Goal: Task Accomplishment & Management: Manage account settings

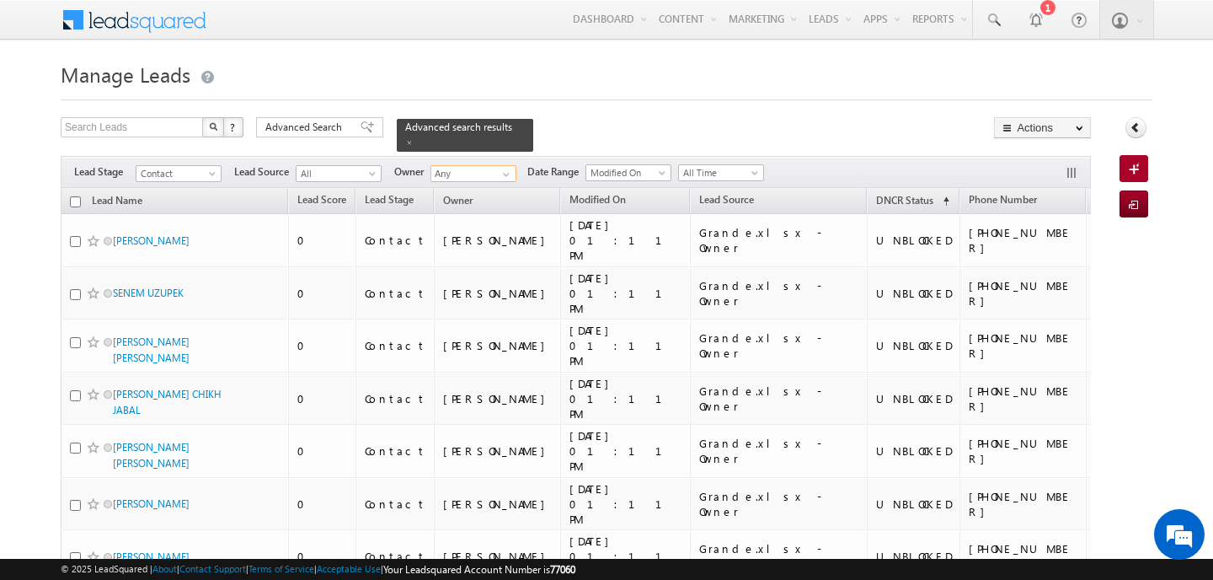
click at [458, 168] on input "Any" at bounding box center [473, 173] width 86 height 17
click at [466, 198] on span "[PERSON_NAME][EMAIL_ADDRESS][PERSON_NAME][DOMAIN_NAME]" at bounding box center [513, 204] width 152 height 13
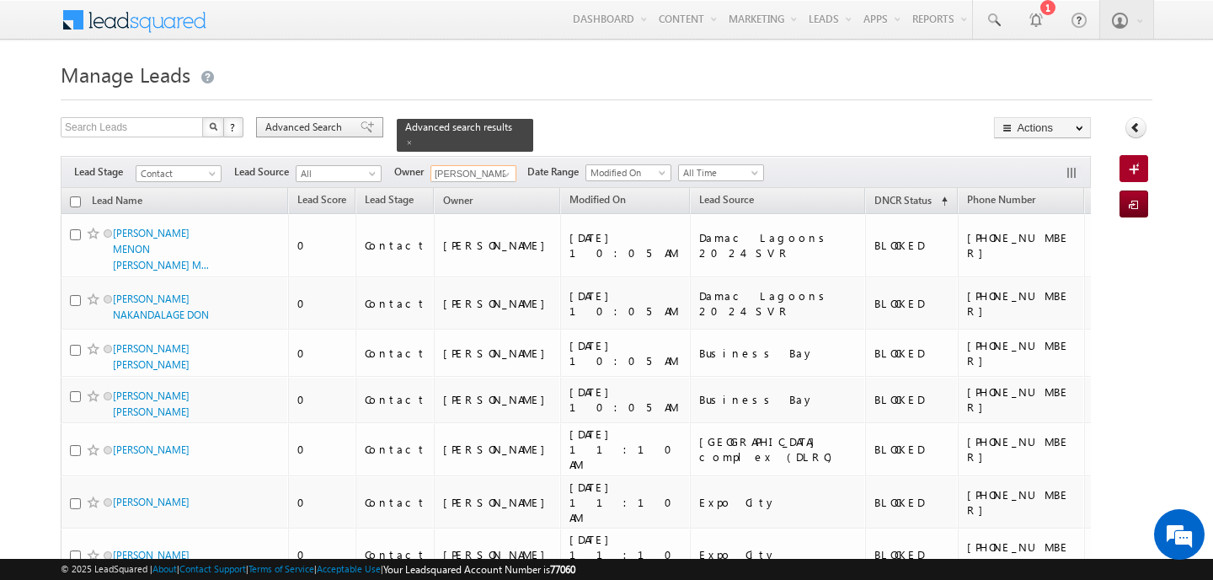
type input "[PERSON_NAME]"
click at [274, 128] on span "Advanced Search" at bounding box center [306, 127] width 82 height 15
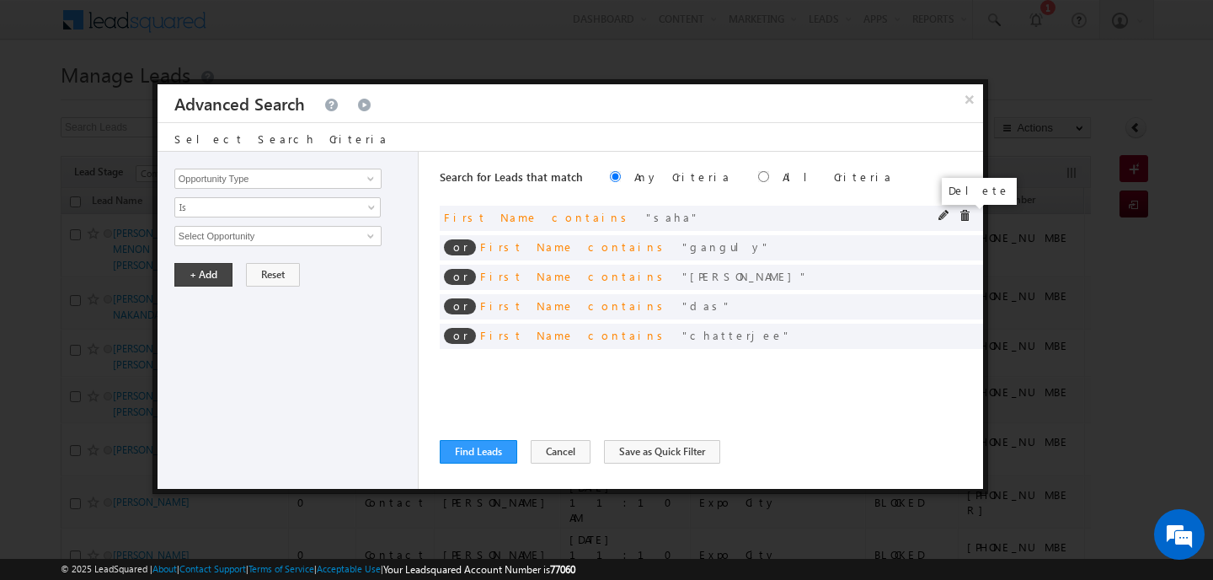
click at [967, 211] on span at bounding box center [965, 216] width 12 height 12
click at [0, 0] on span at bounding box center [0, 0] width 0 height 0
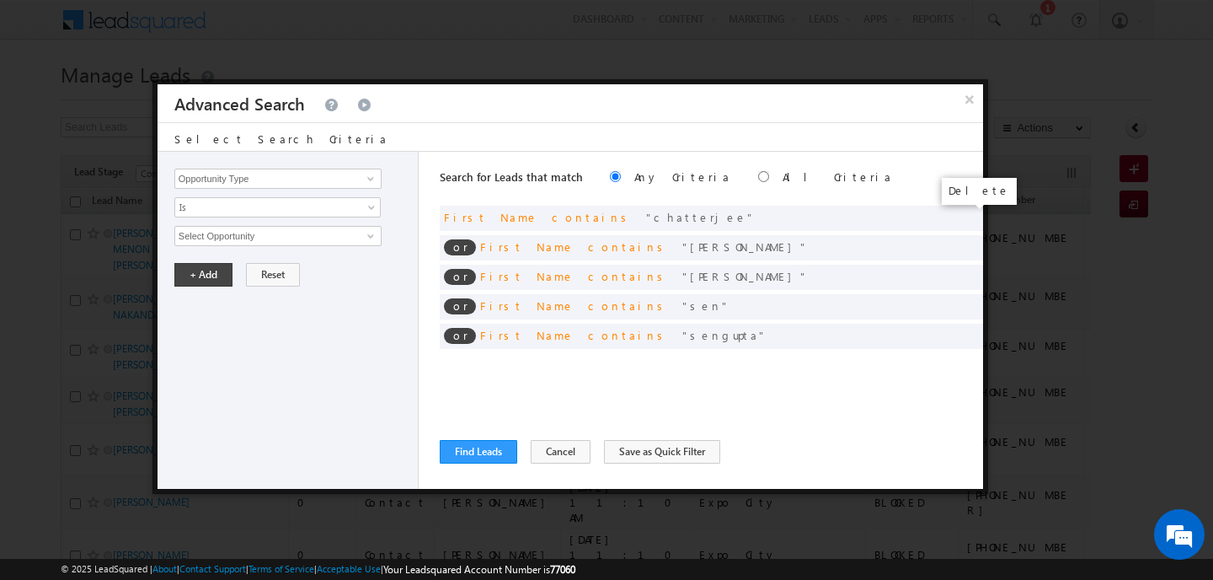
click at [0, 0] on span at bounding box center [0, 0] width 0 height 0
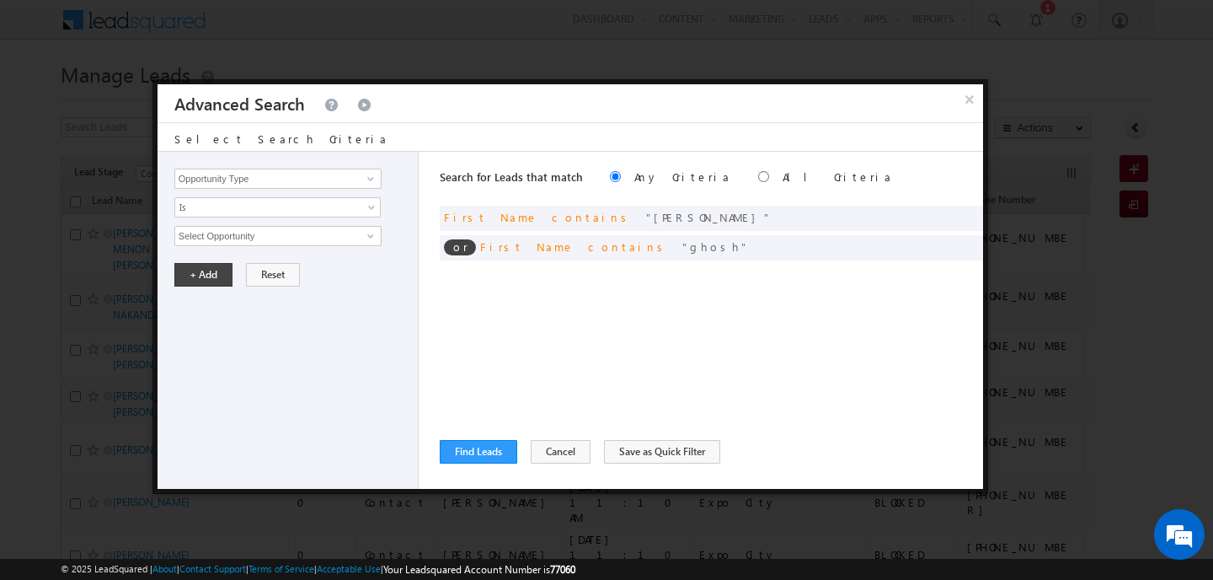
click at [0, 0] on span at bounding box center [0, 0] width 0 height 0
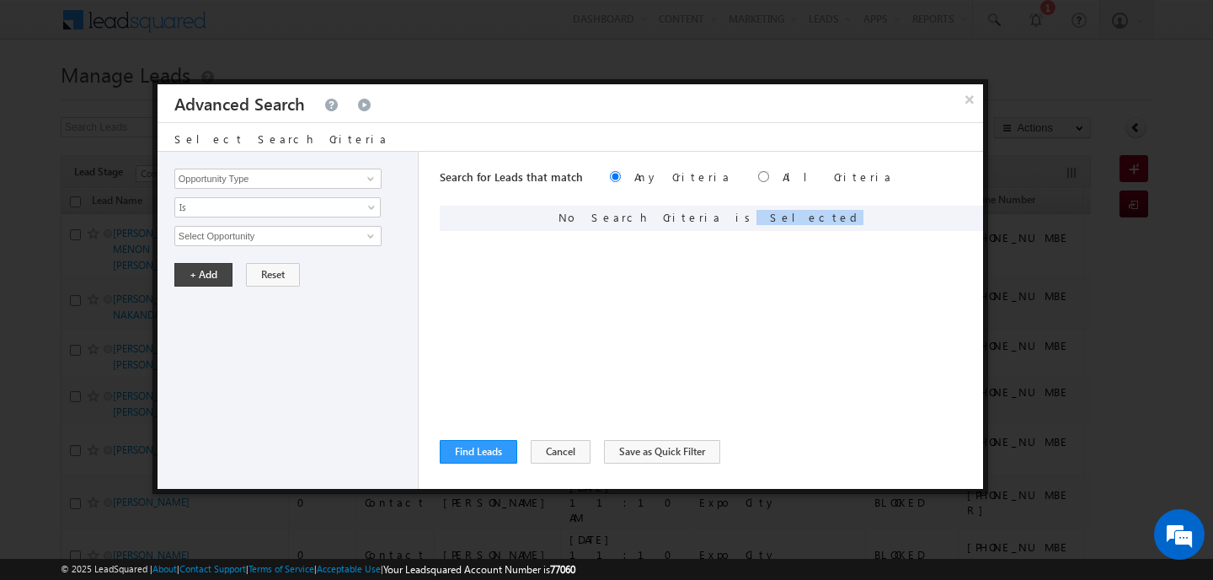
click at [967, 211] on div "No Search Criteria is Selected" at bounding box center [711, 218] width 543 height 25
click at [219, 171] on input "Opportunity Type" at bounding box center [277, 178] width 207 height 20
click at [210, 209] on link "DNCR Status" at bounding box center [277, 213] width 207 height 19
type input "DNCR Status"
click at [210, 209] on span "Is" at bounding box center [266, 207] width 183 height 15
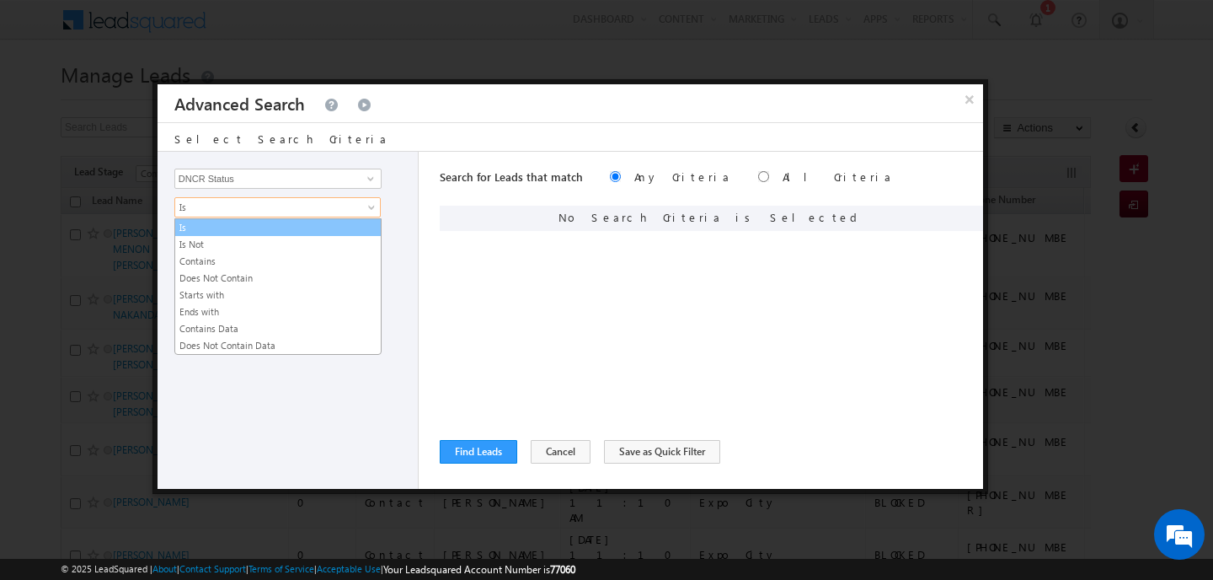
click at [211, 227] on link "Is" at bounding box center [278, 227] width 206 height 15
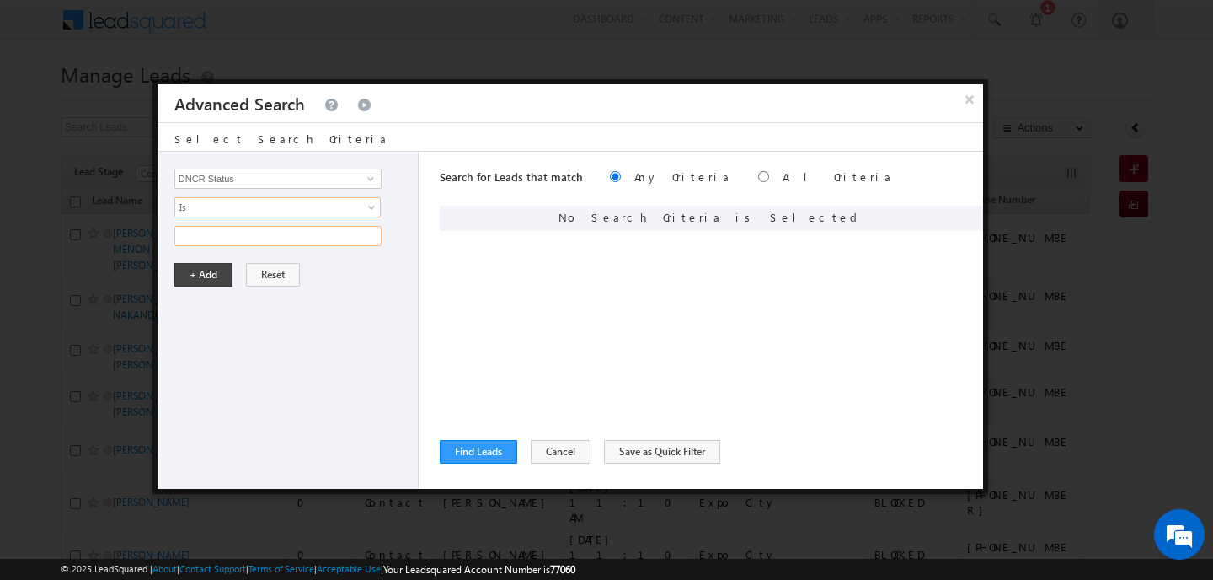
click at [211, 227] on input "text" at bounding box center [277, 236] width 207 height 20
type input "unblocked"
click at [201, 281] on button "+ Add" at bounding box center [203, 275] width 58 height 24
click at [492, 443] on button "Find Leads" at bounding box center [478, 452] width 77 height 24
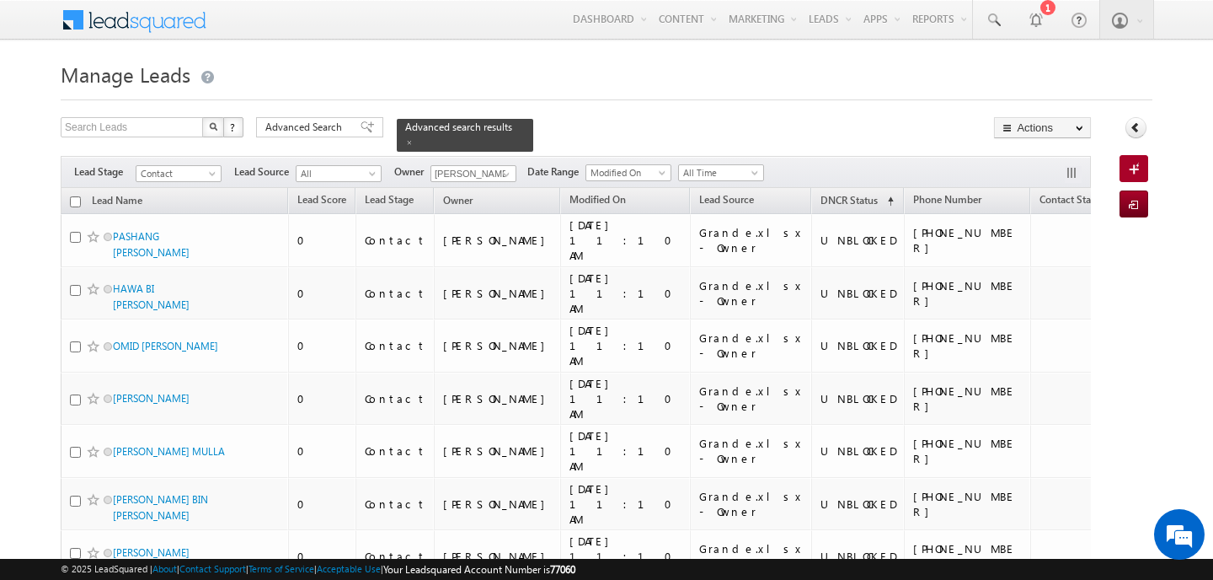
click at [75, 196] on input "checkbox" at bounding box center [75, 201] width 11 height 11
checkbox input "true"
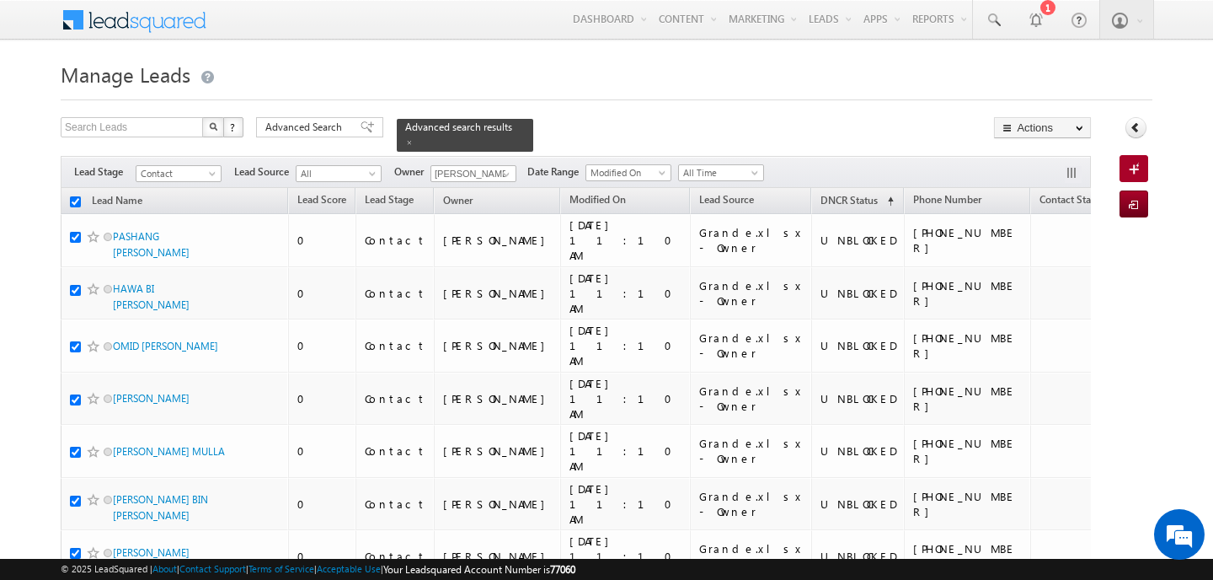
checkbox input "true"
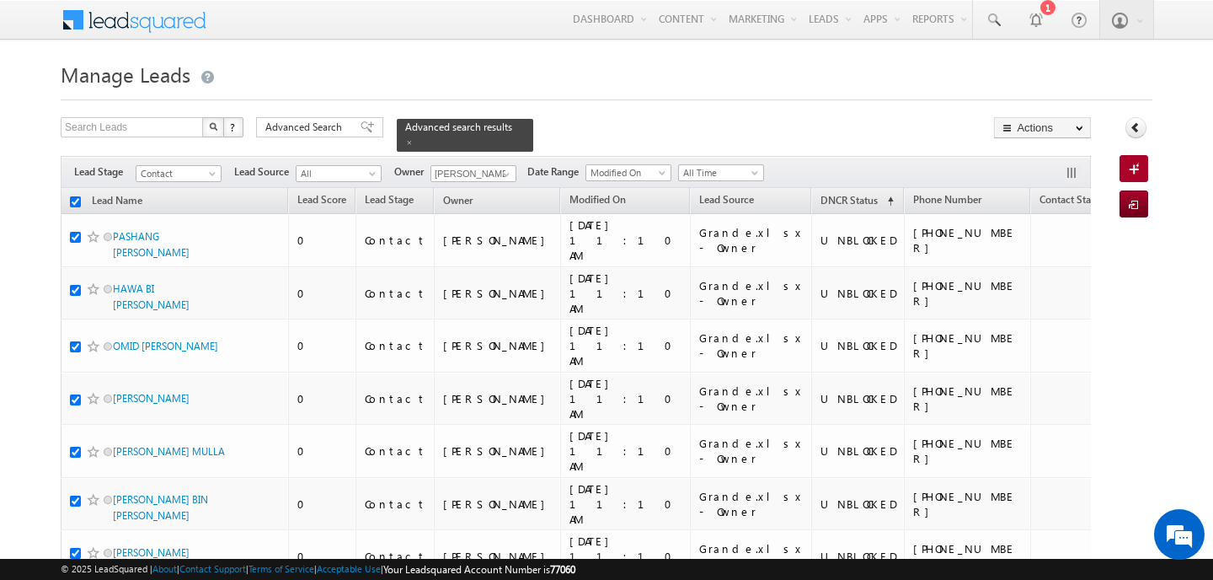
checkbox input "true"
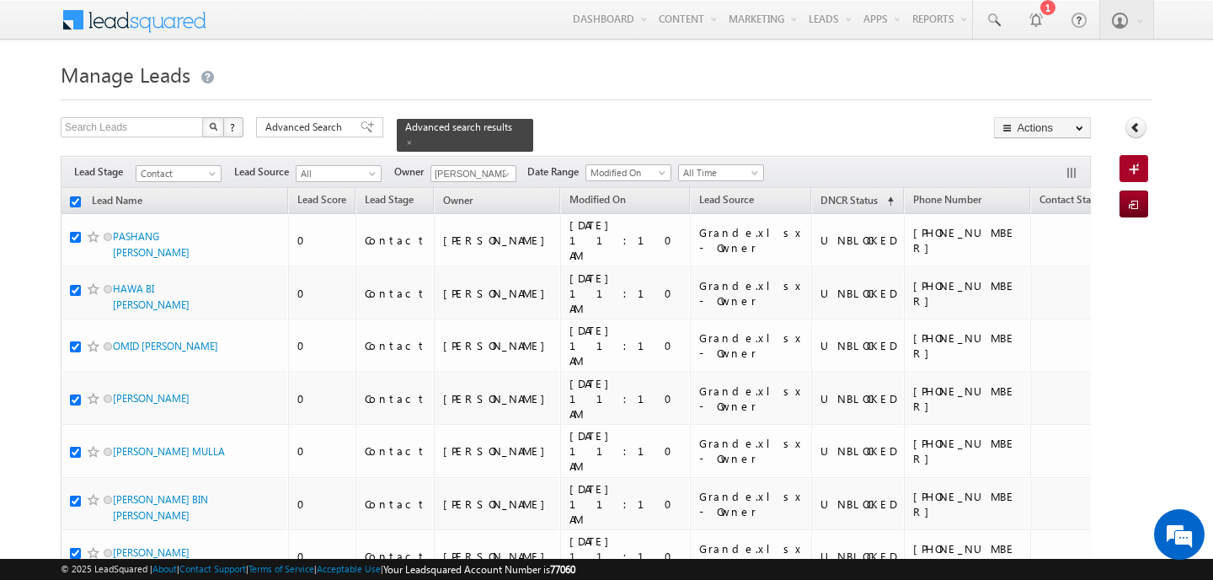
checkbox input "true"
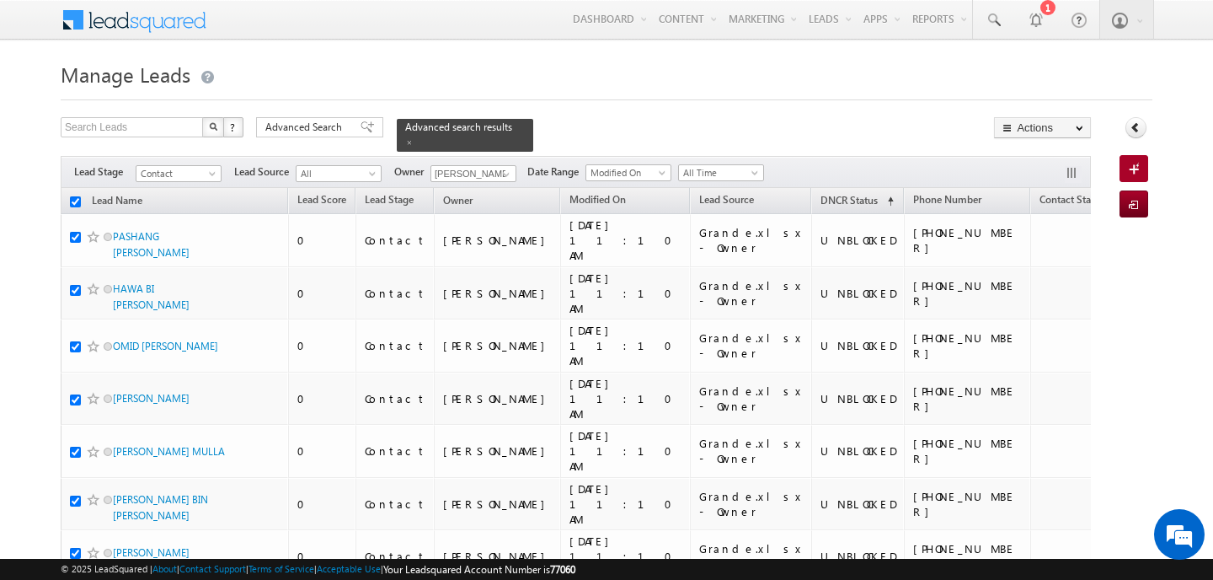
checkbox input "true"
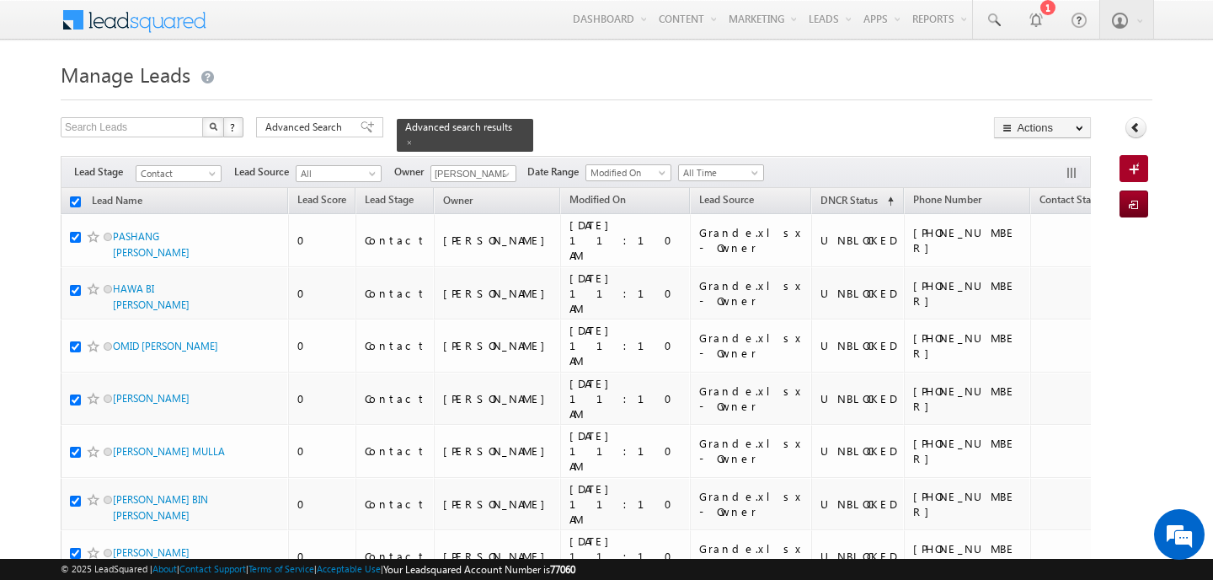
checkbox input "true"
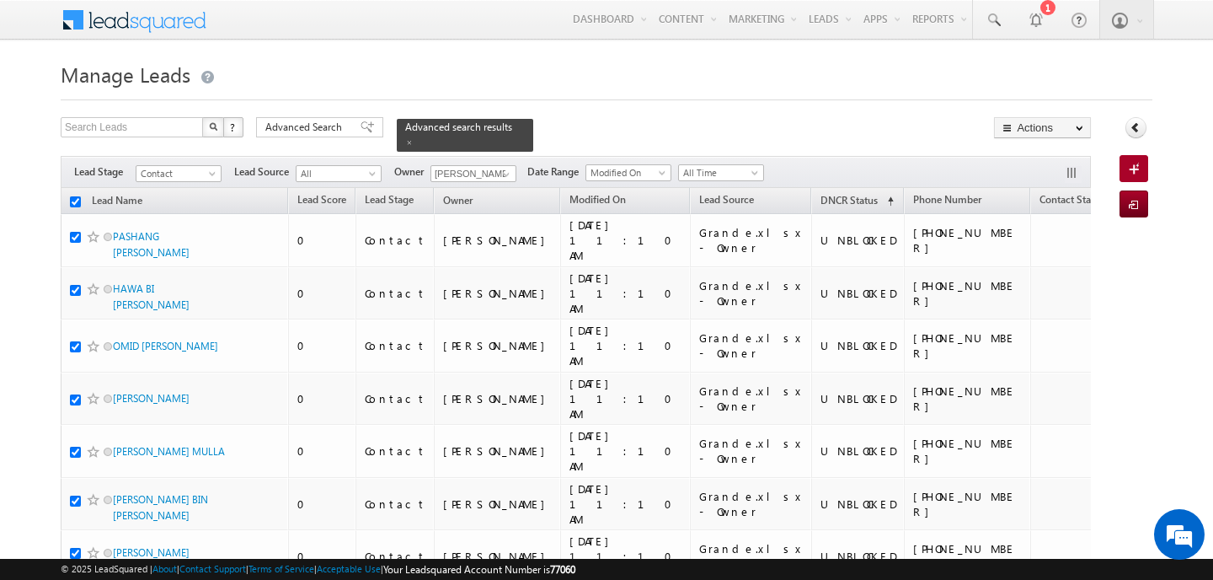
checkbox input "true"
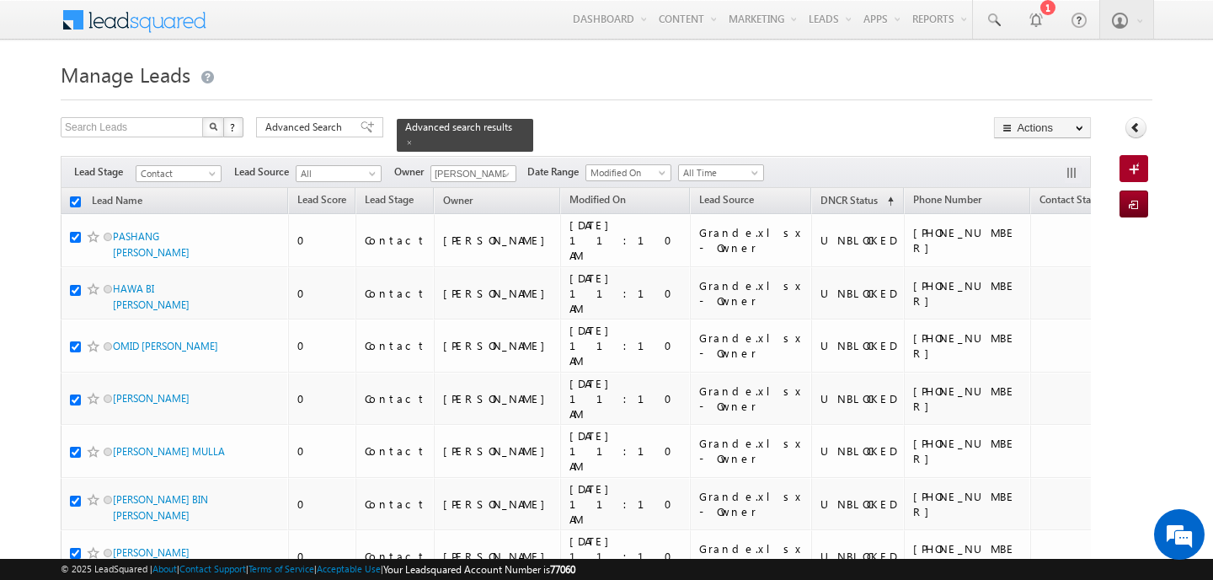
checkbox input "true"
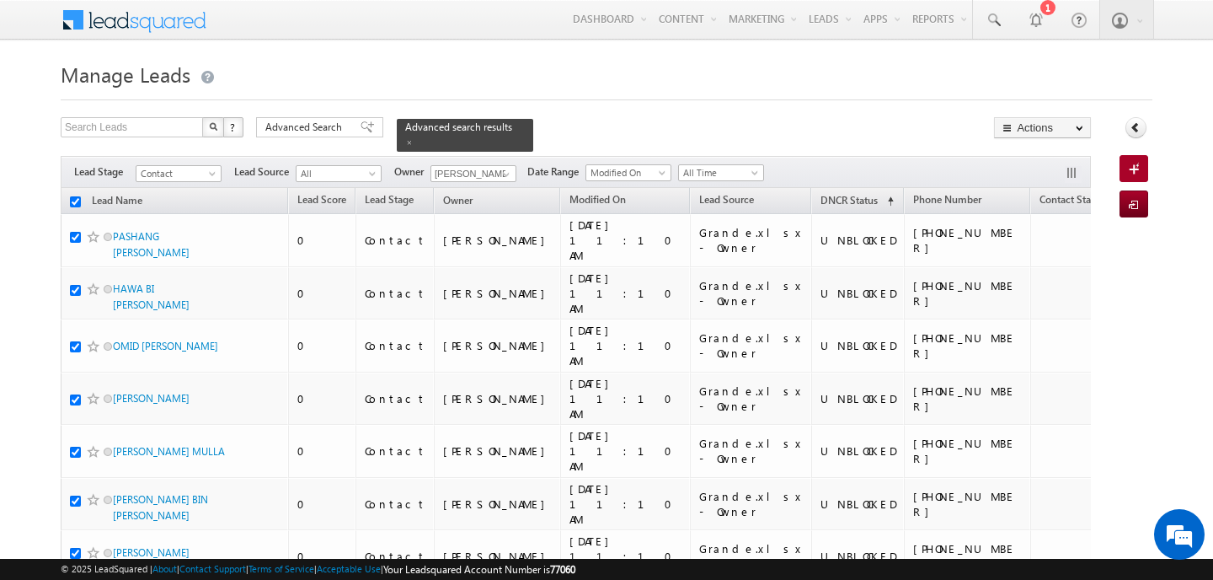
checkbox input "true"
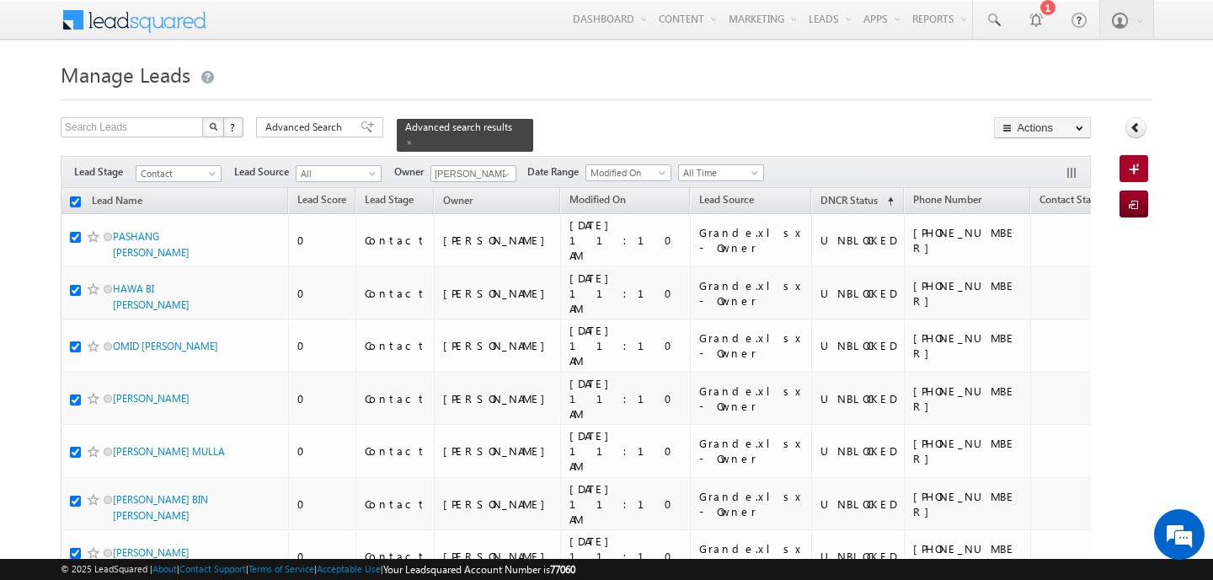
checkbox input "true"
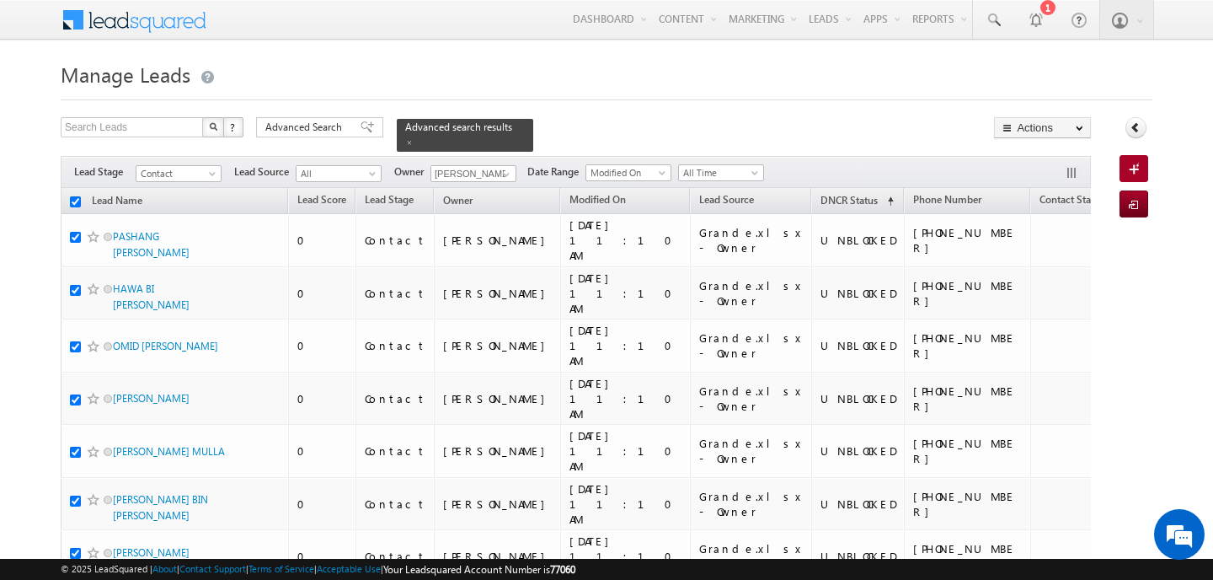
checkbox input "true"
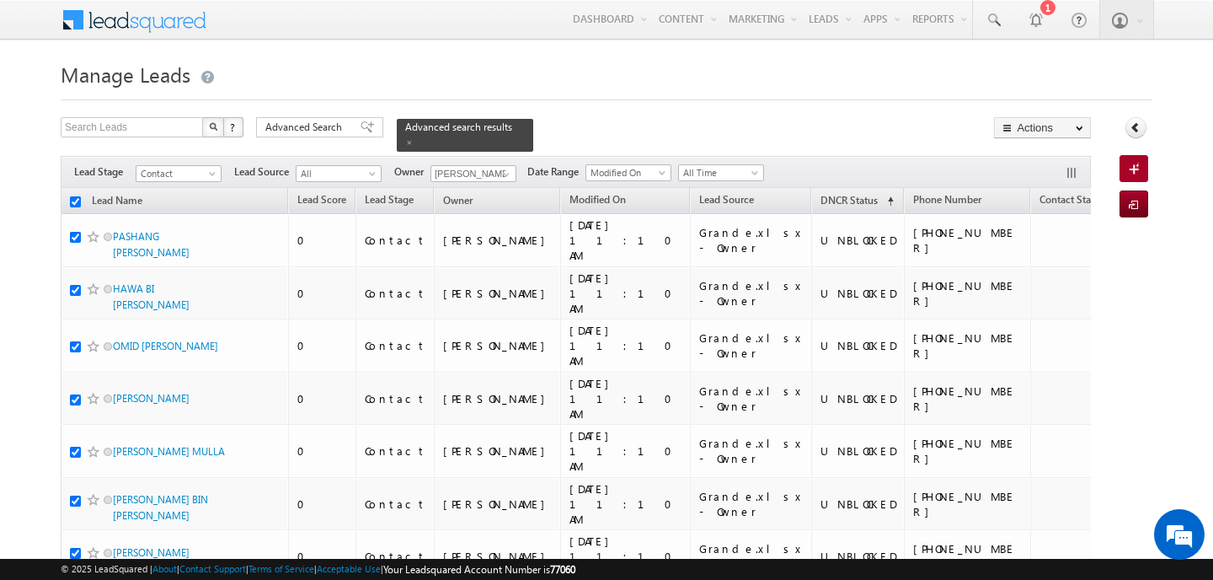
checkbox input "true"
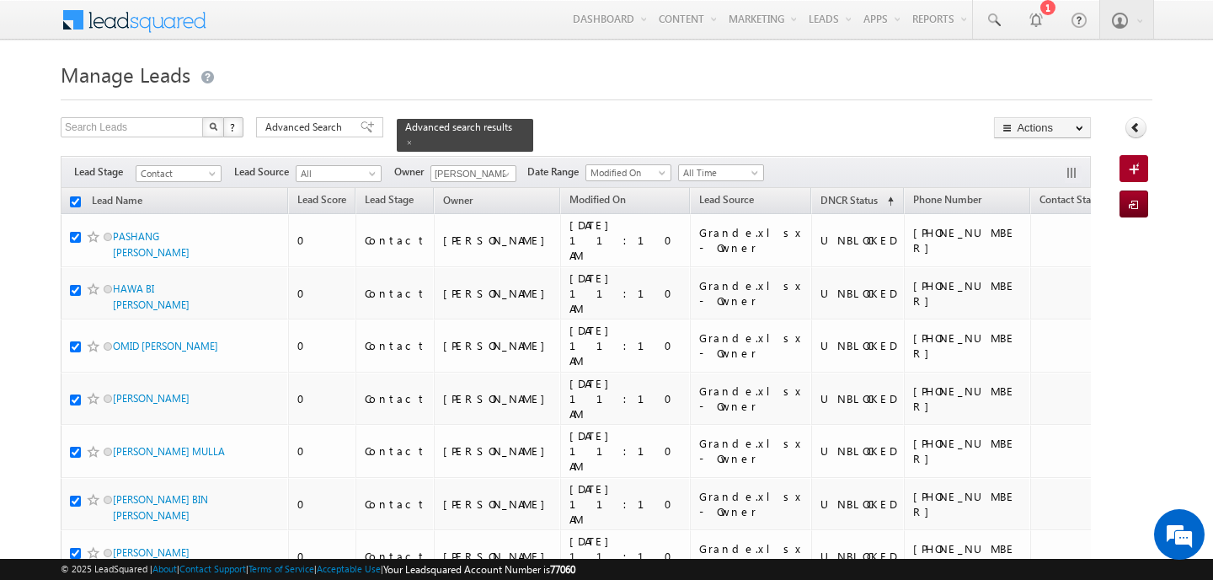
checkbox input "true"
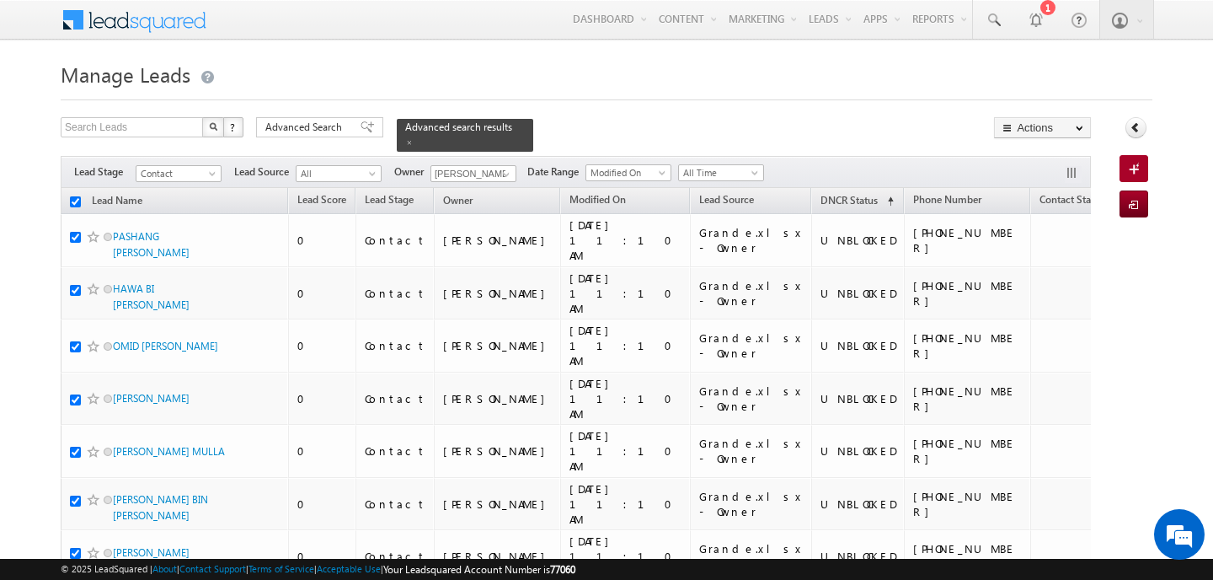
checkbox input "true"
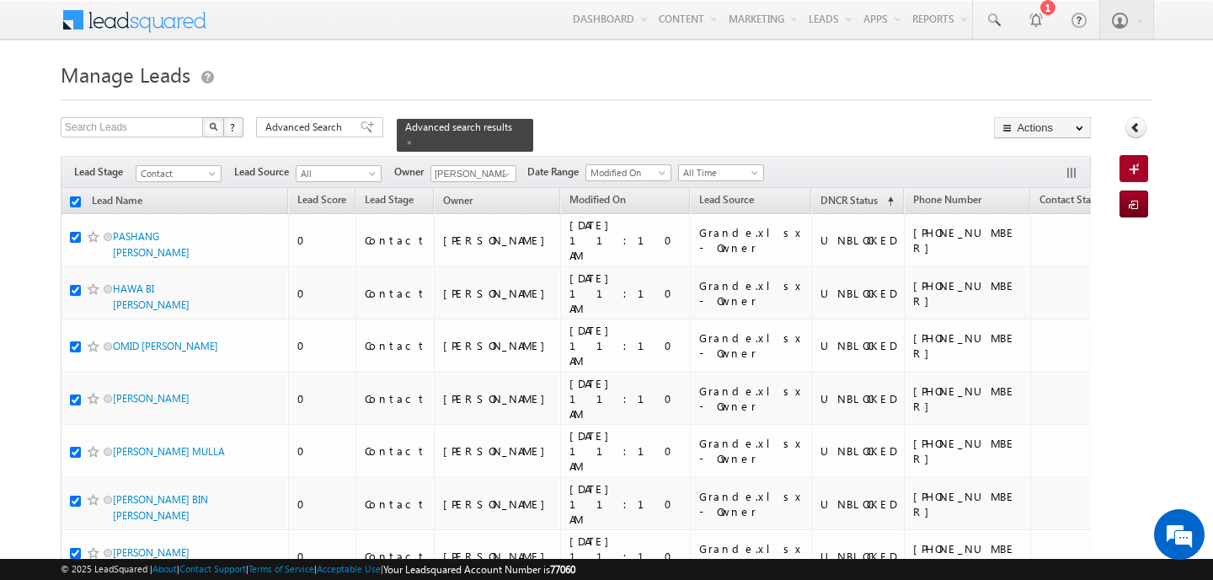
checkbox input "true"
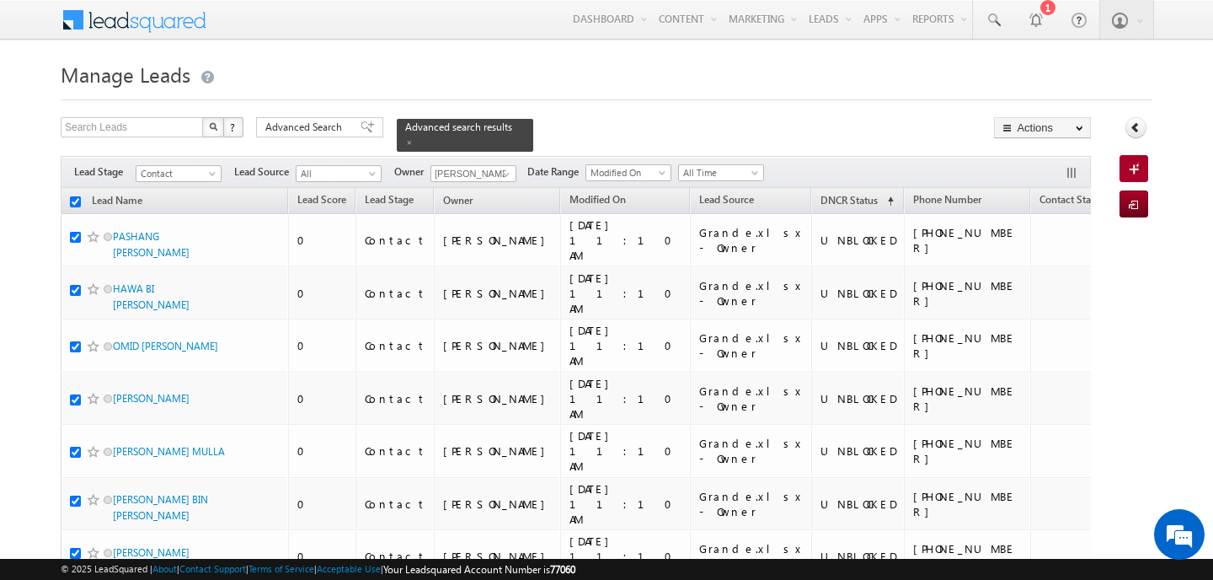
checkbox input "true"
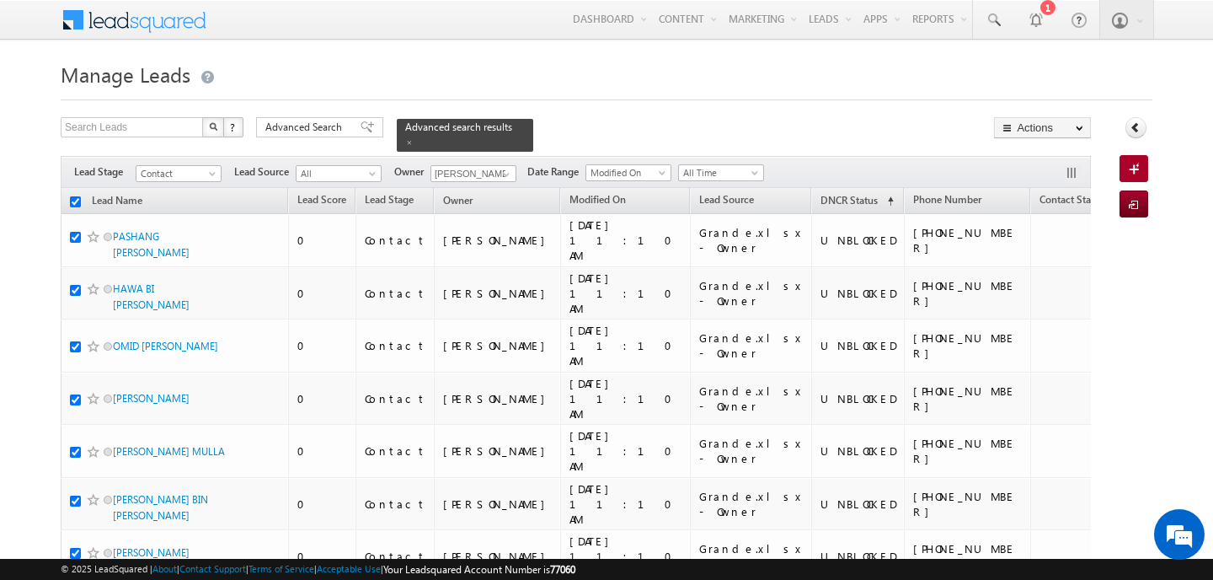
checkbox input "true"
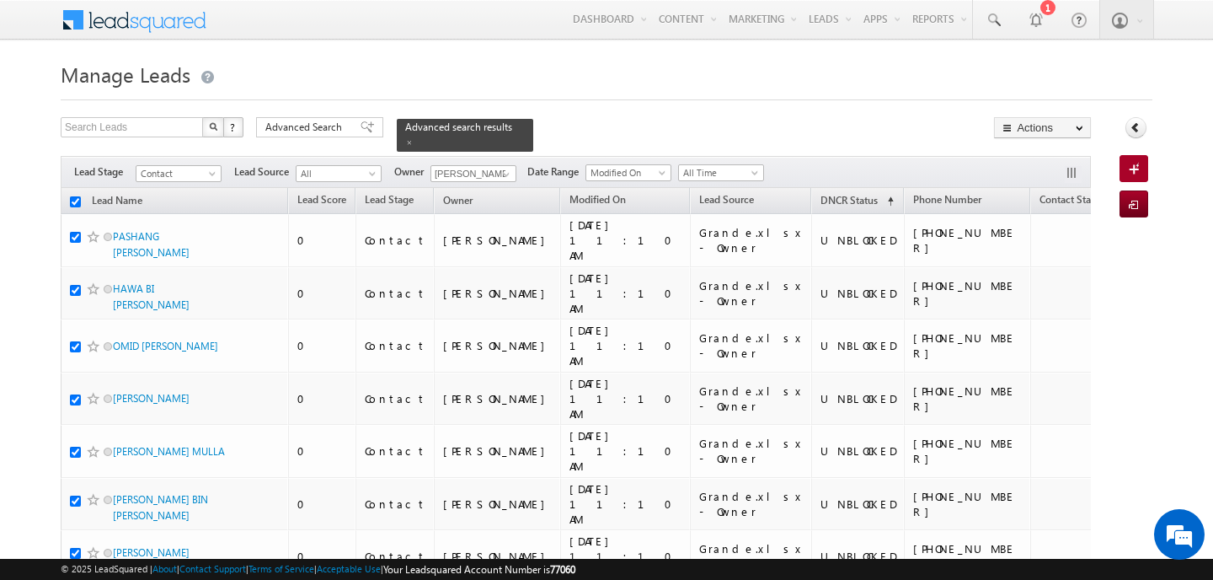
checkbox input "true"
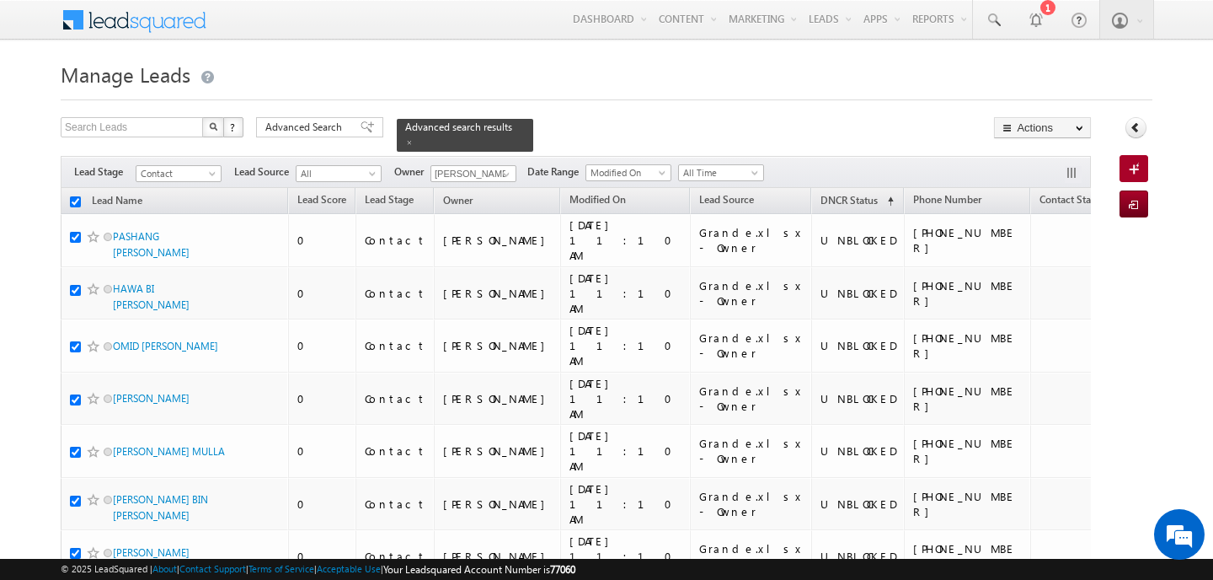
checkbox input "true"
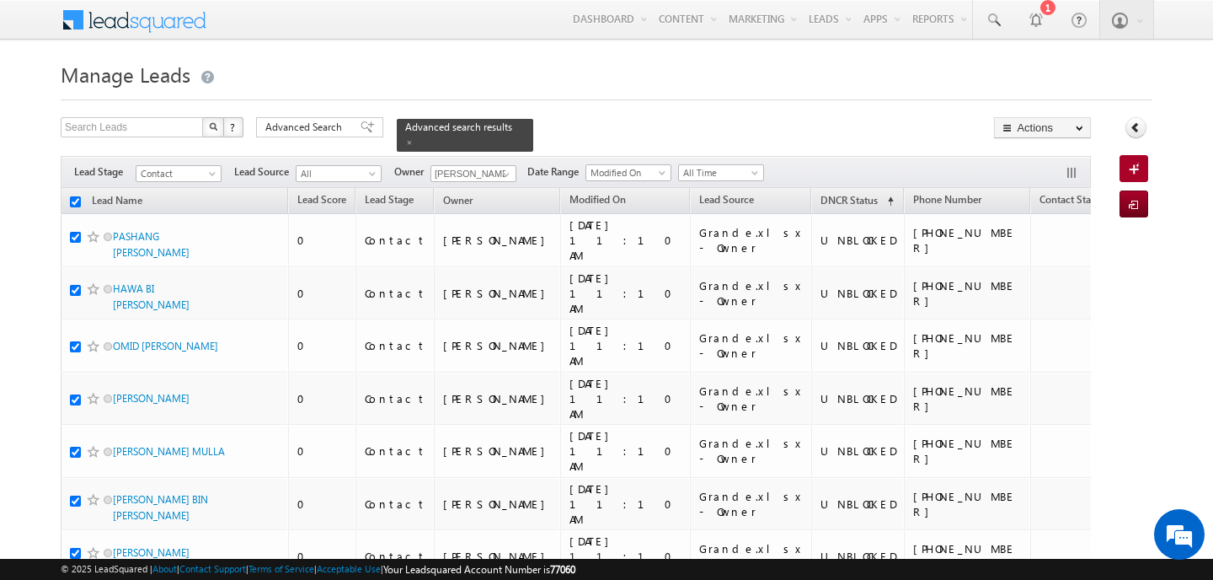
checkbox input "true"
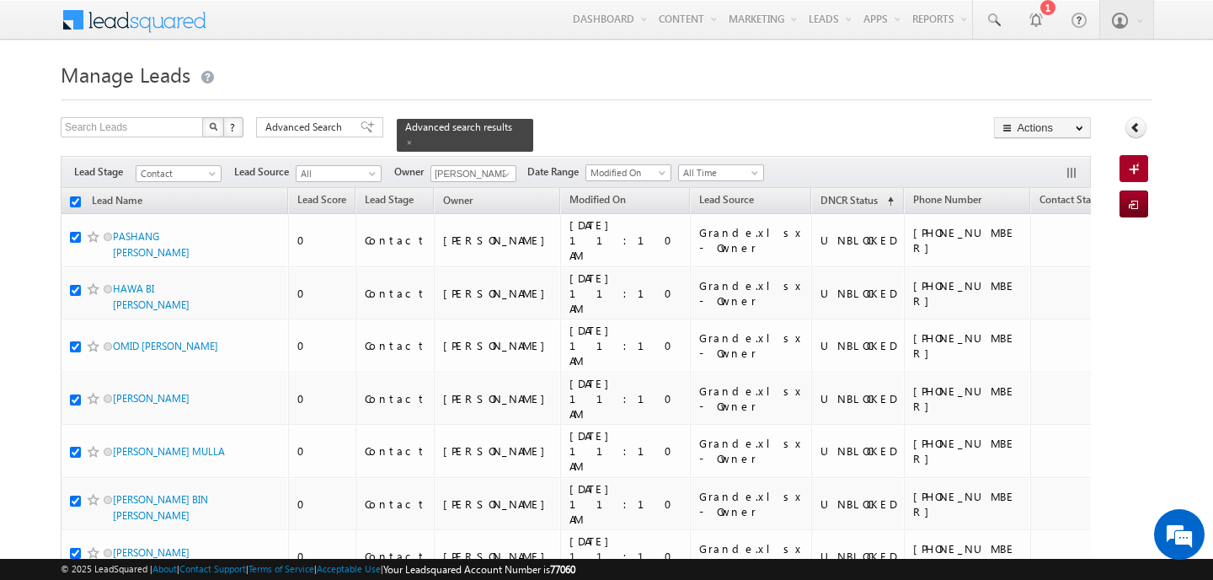
checkbox input "true"
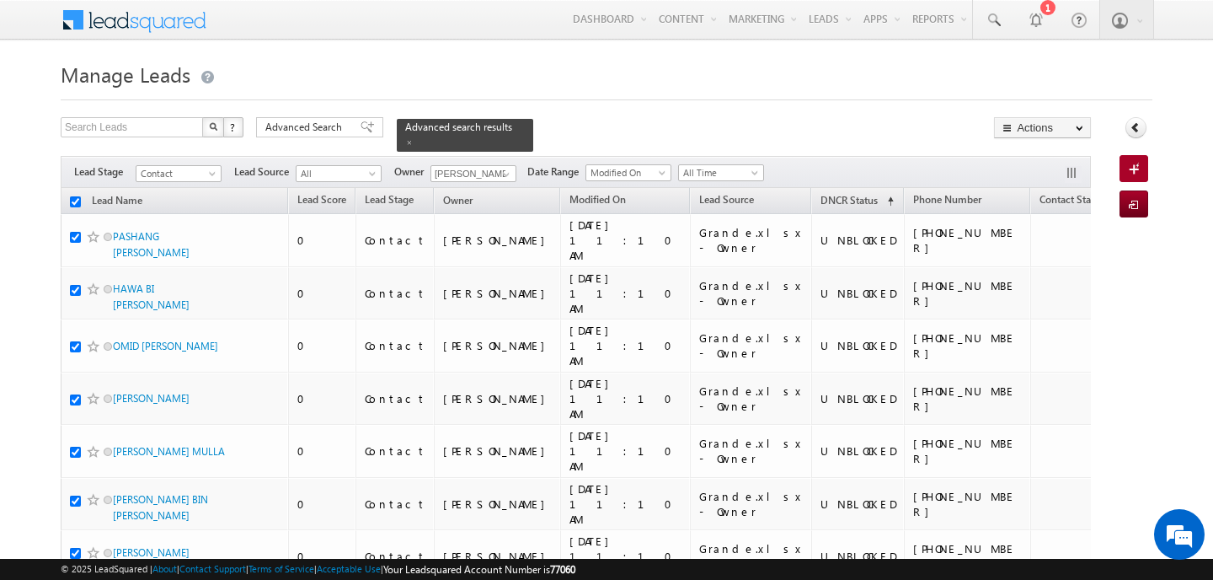
checkbox input "true"
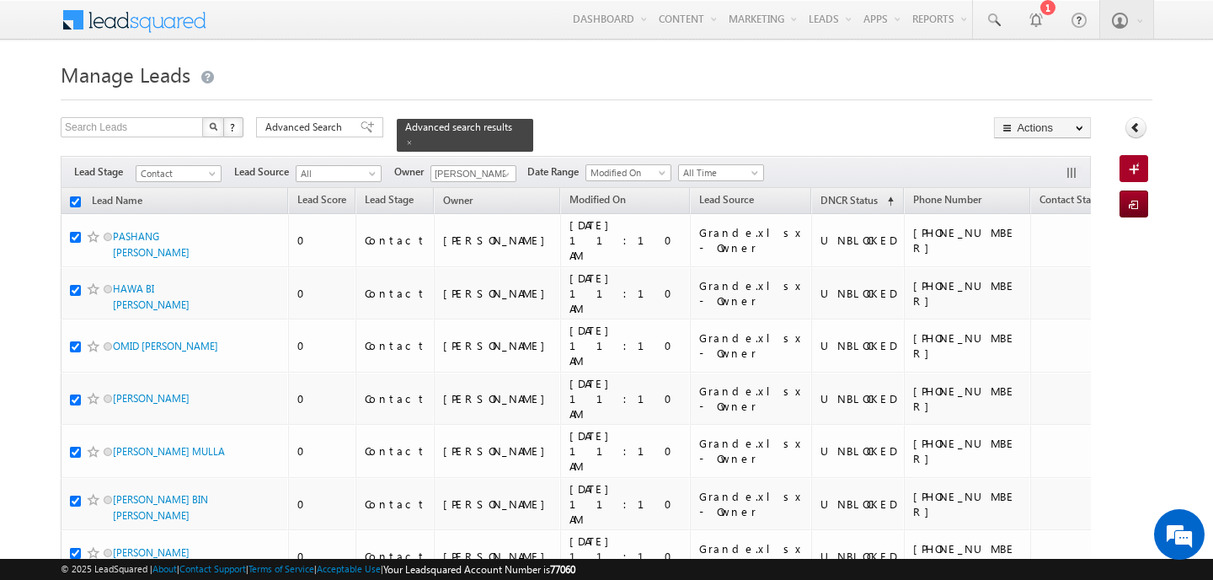
checkbox input "true"
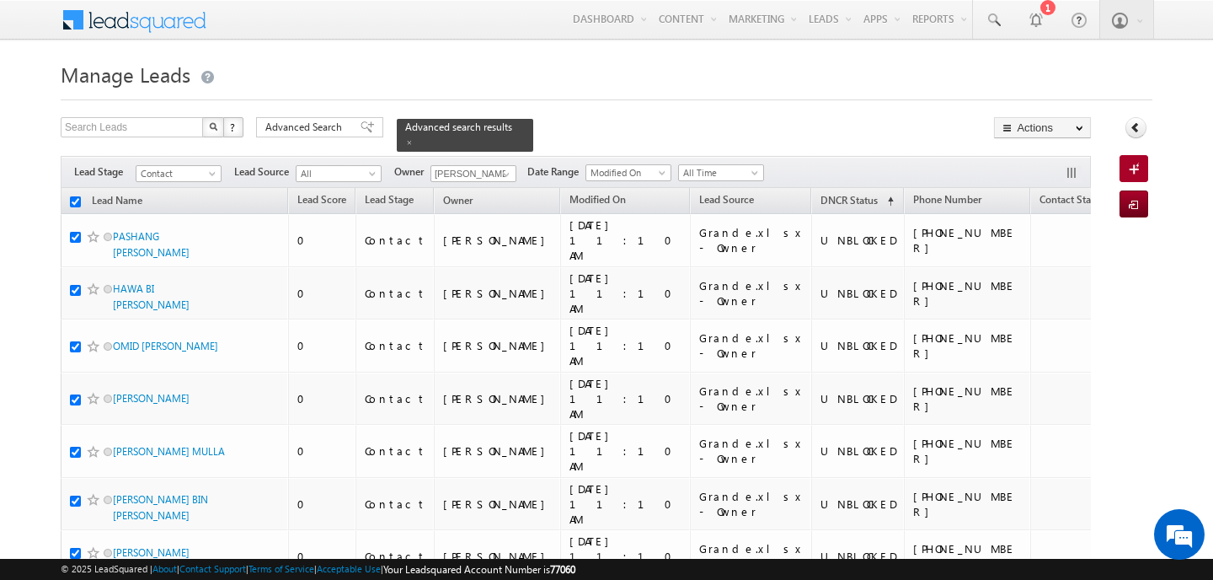
checkbox input "true"
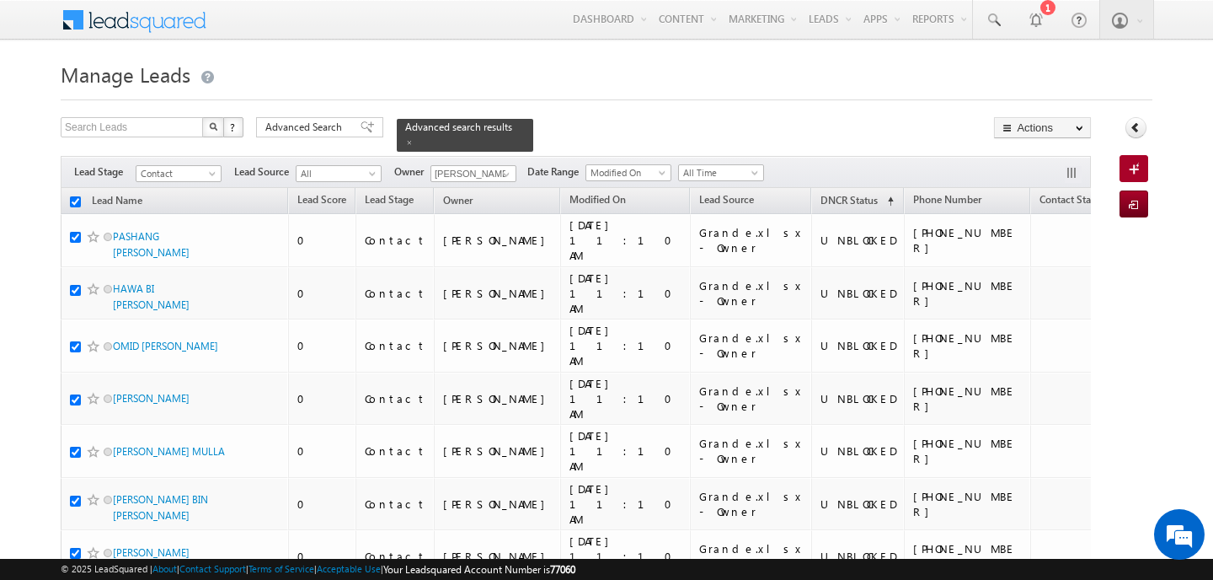
checkbox input "true"
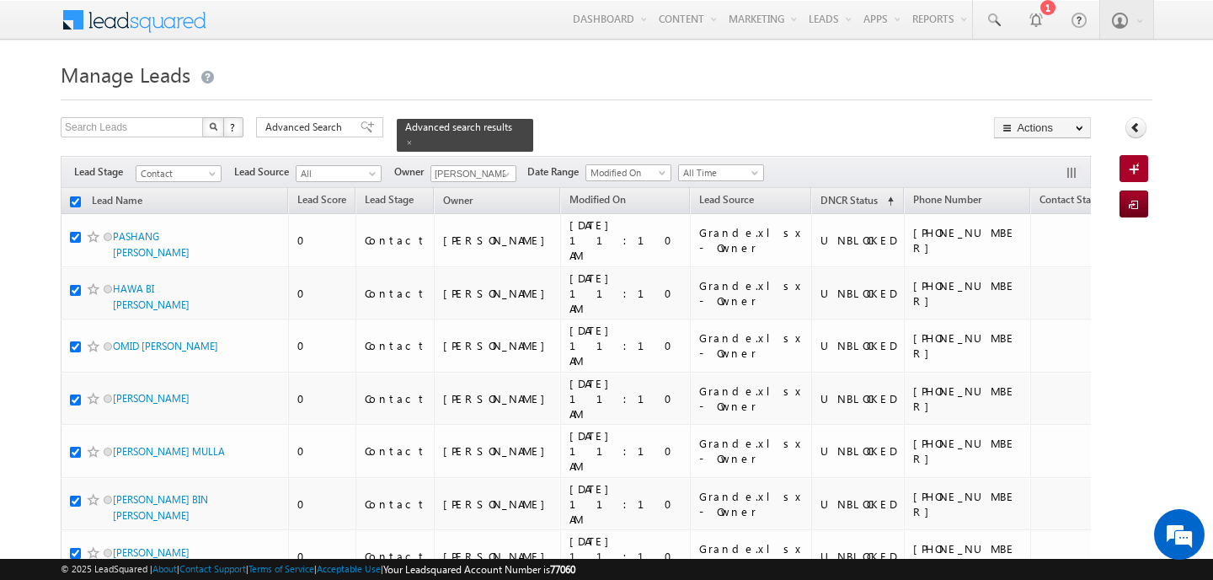
checkbox input "true"
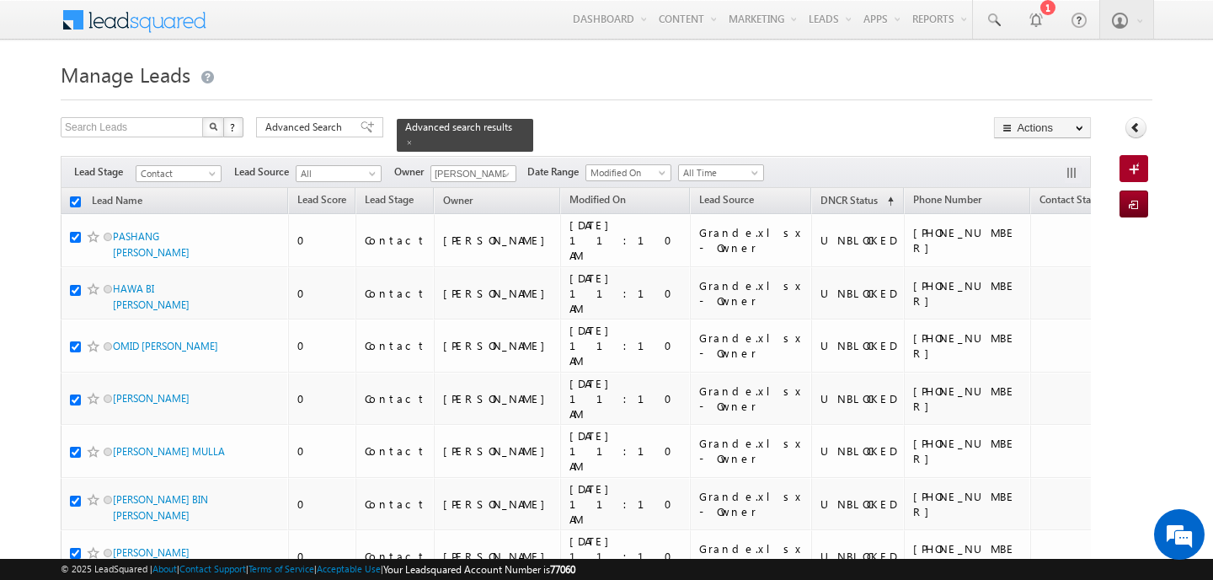
checkbox input "true"
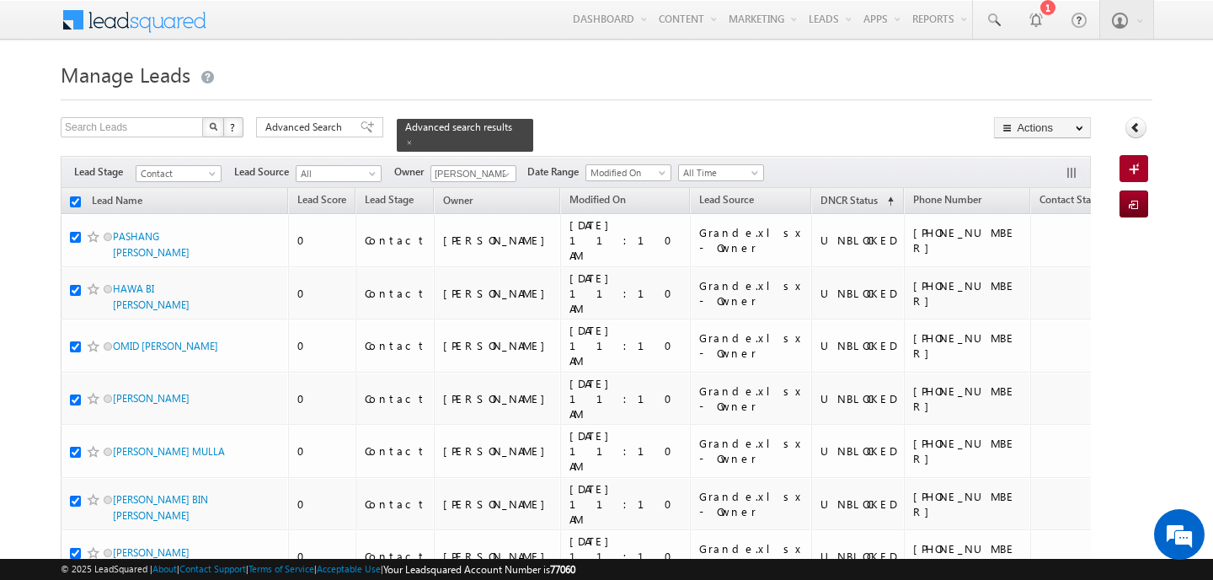
checkbox input "true"
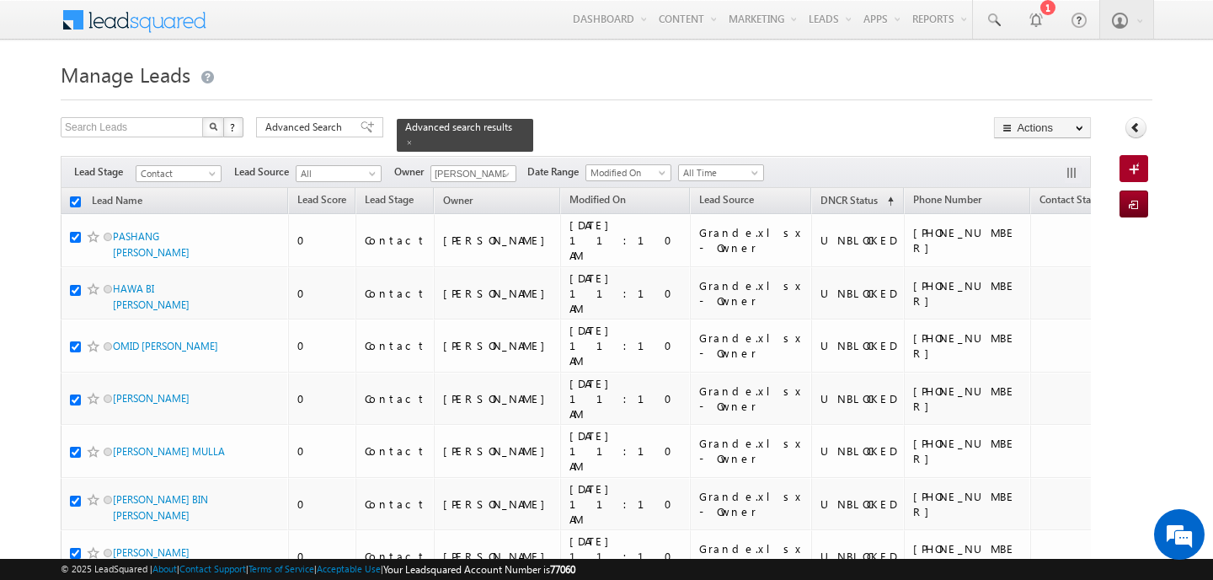
checkbox input "true"
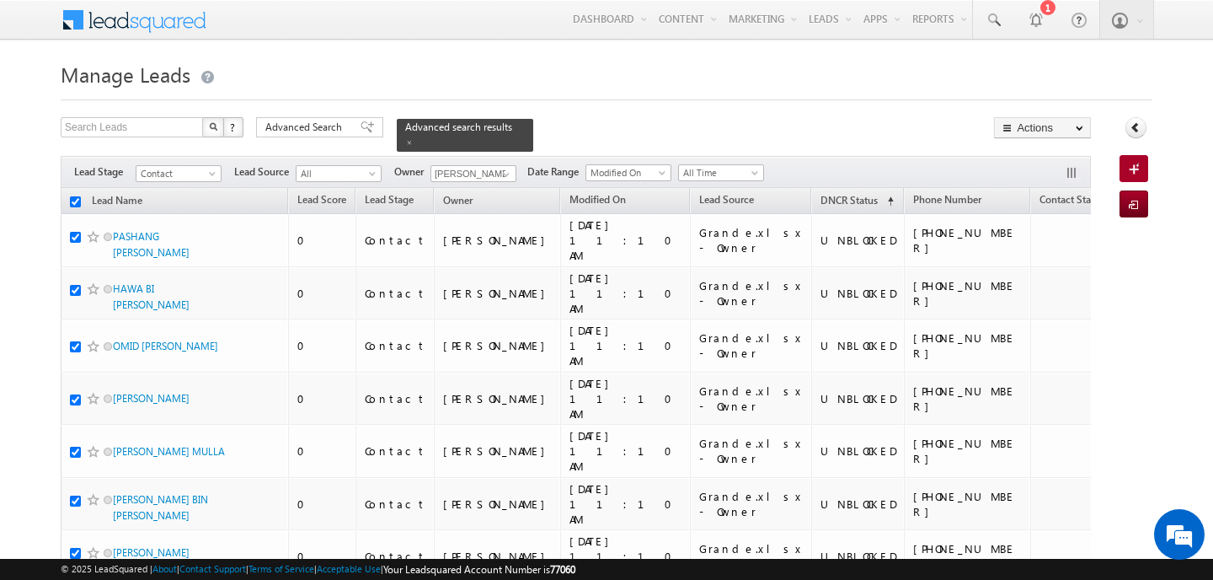
checkbox input "true"
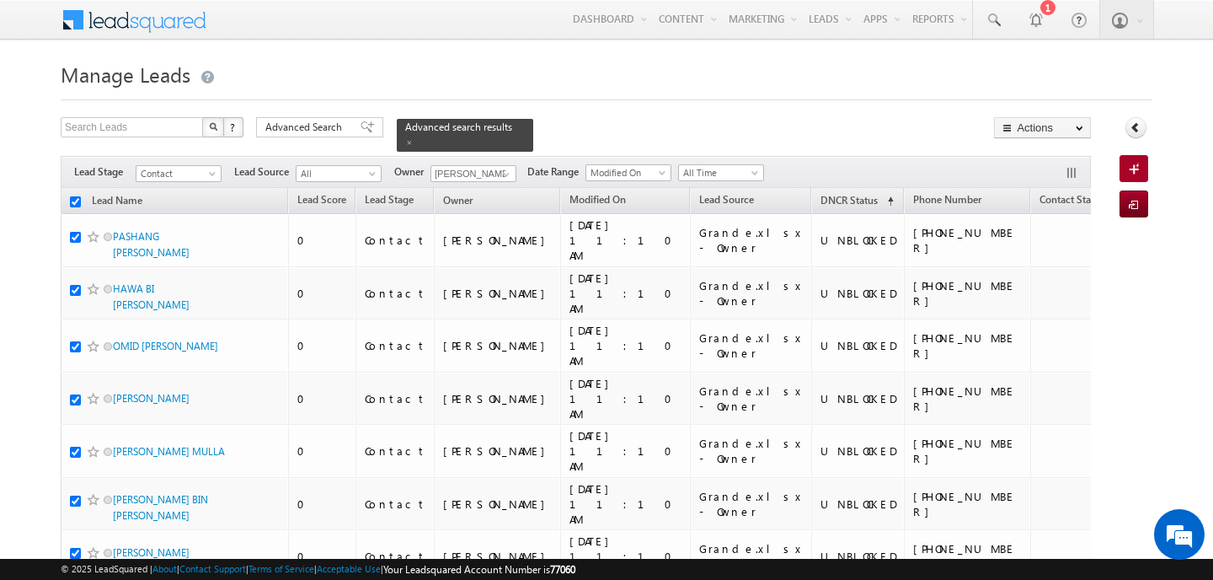
checkbox input "true"
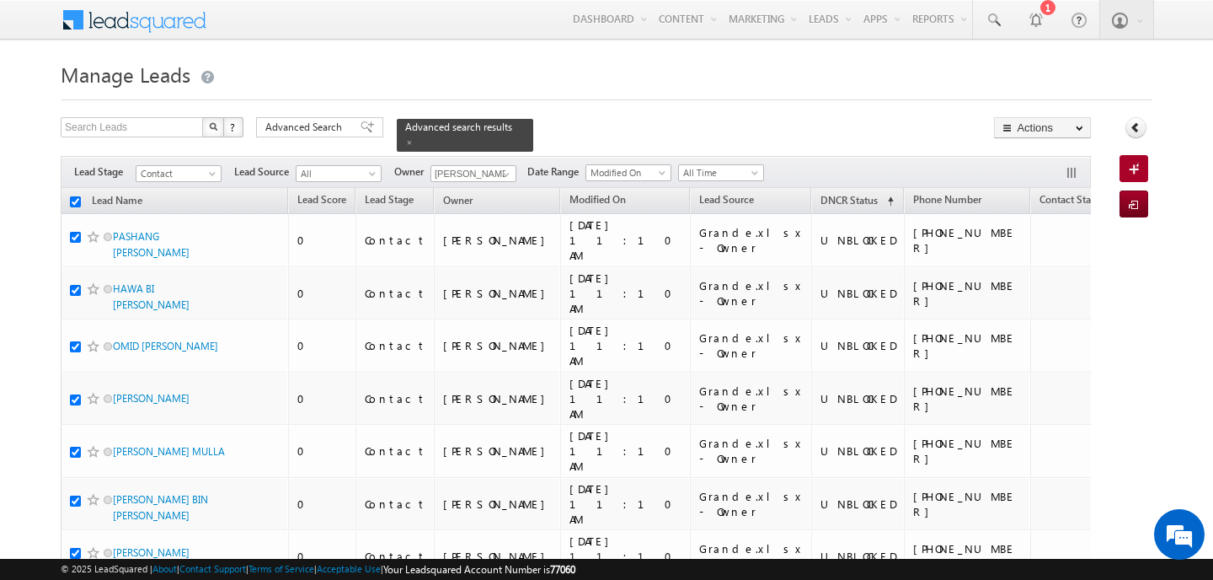
checkbox input "true"
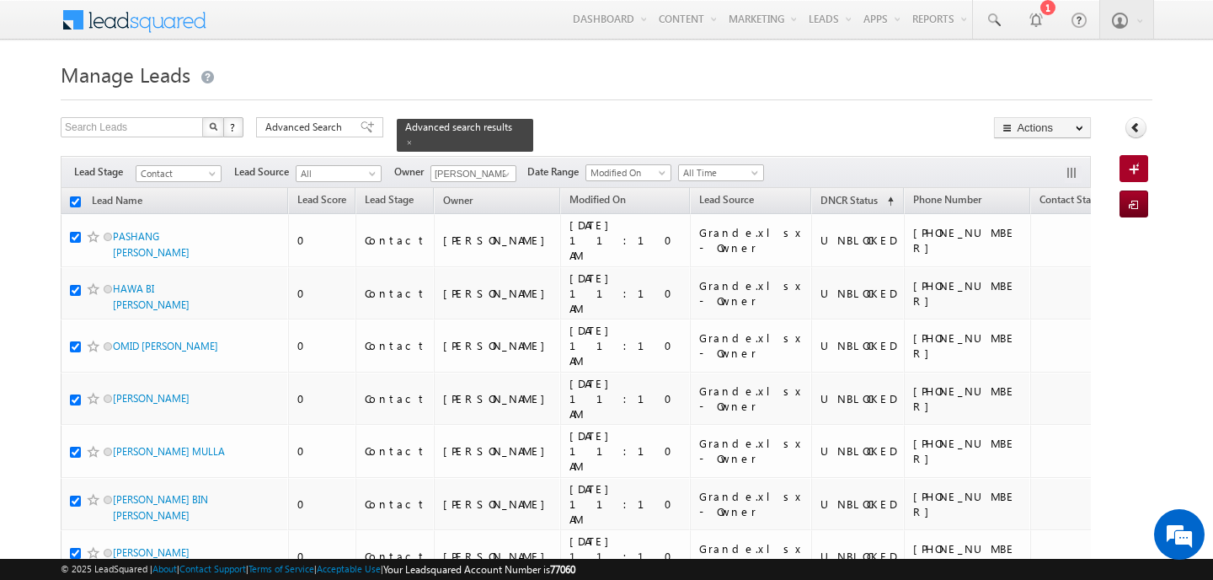
checkbox input "true"
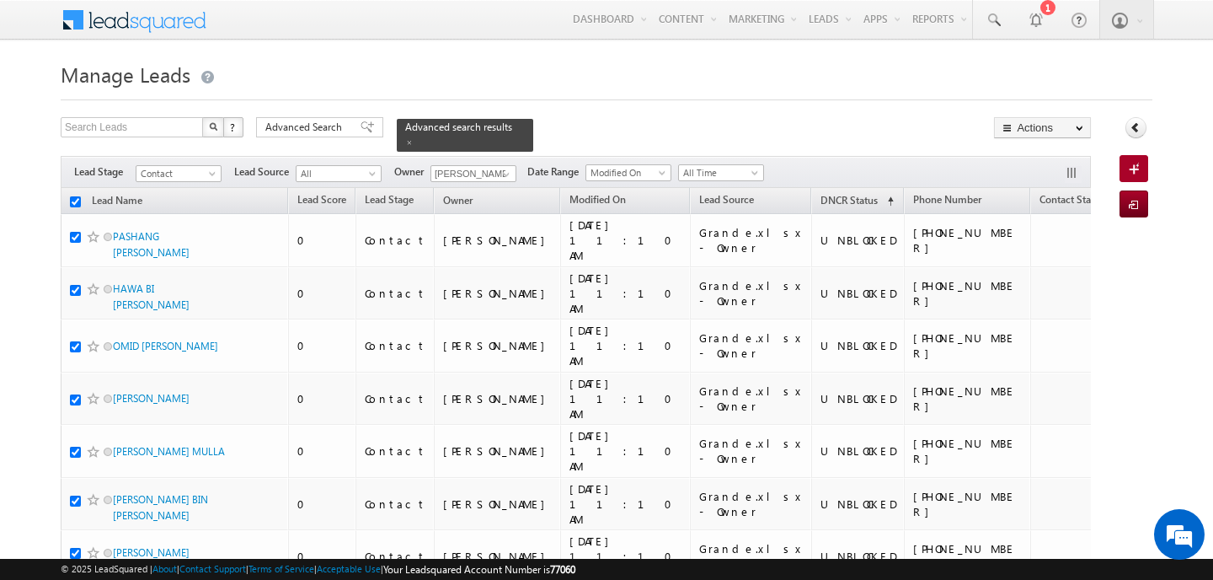
checkbox input "true"
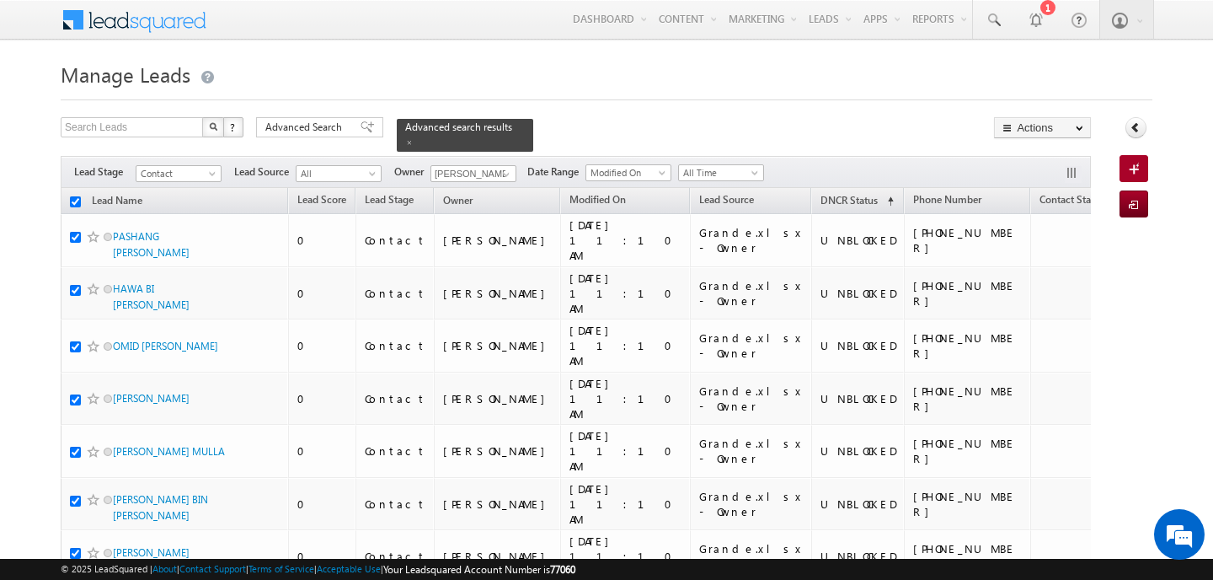
checkbox input "true"
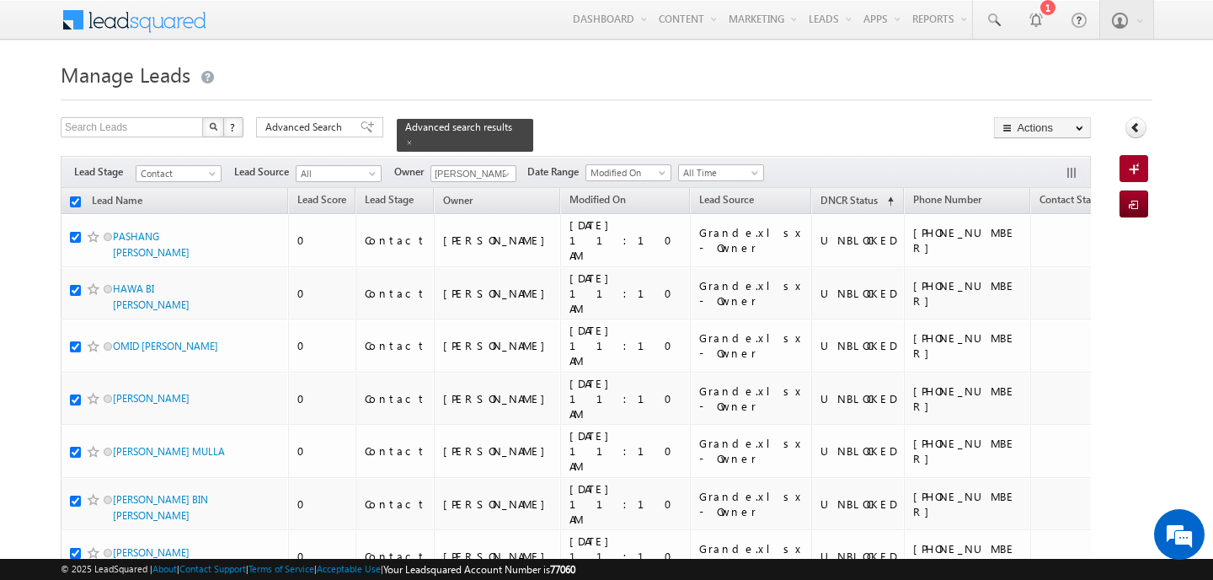
checkbox input "true"
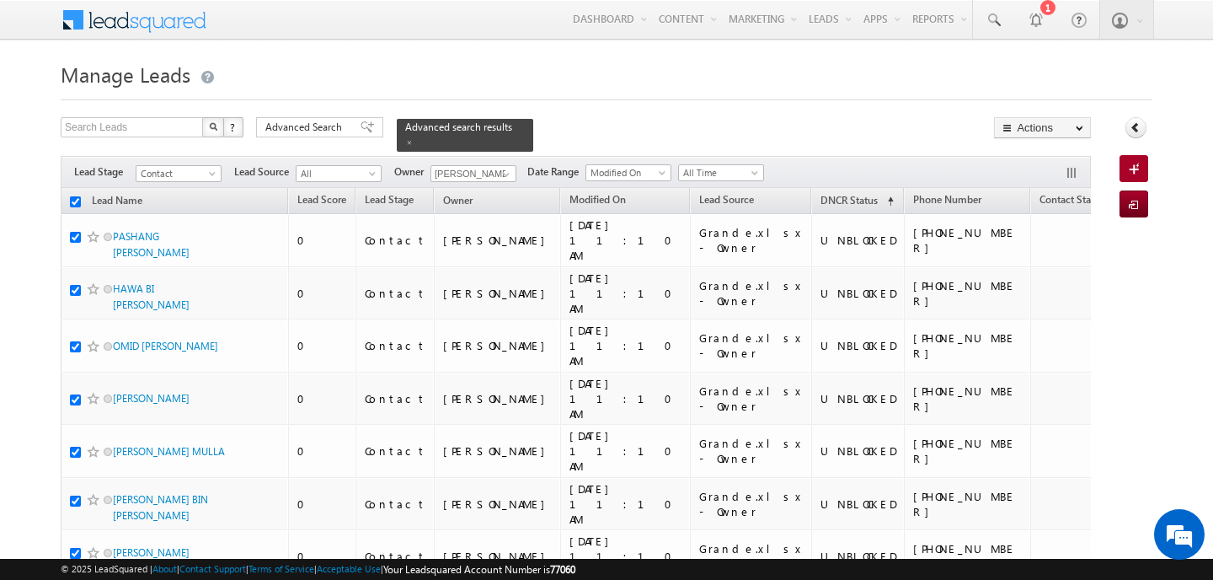
checkbox input "true"
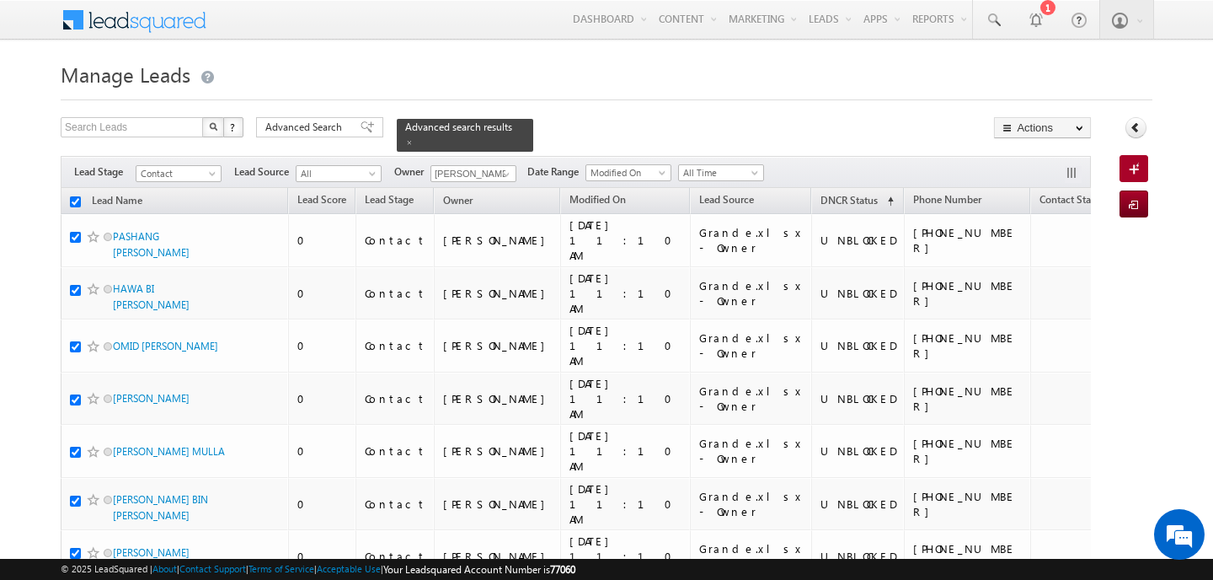
checkbox input "true"
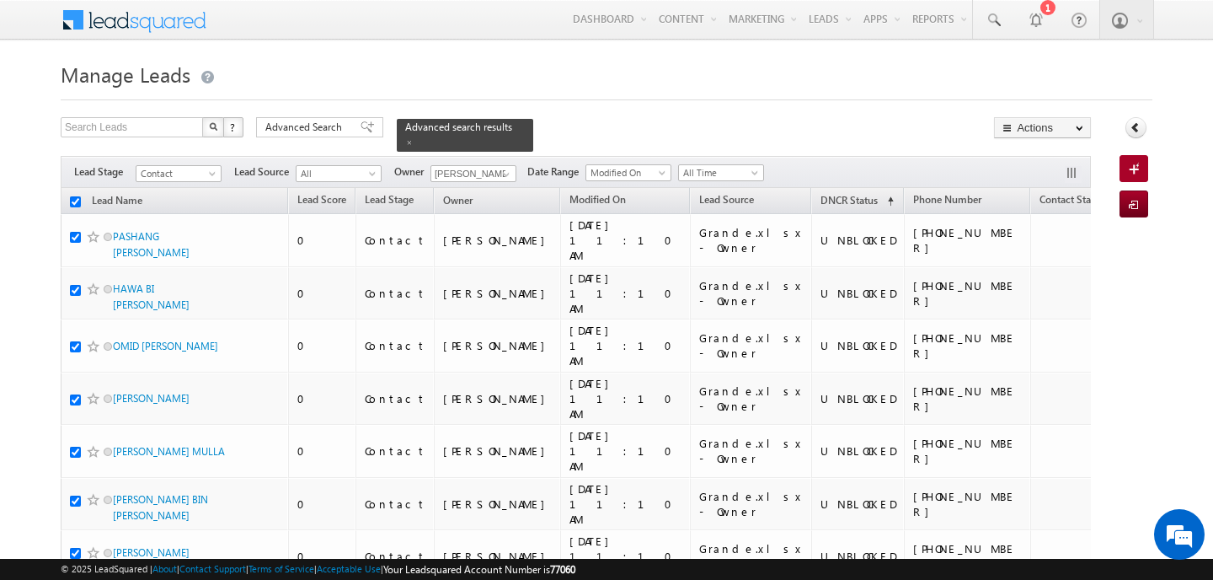
checkbox input "true"
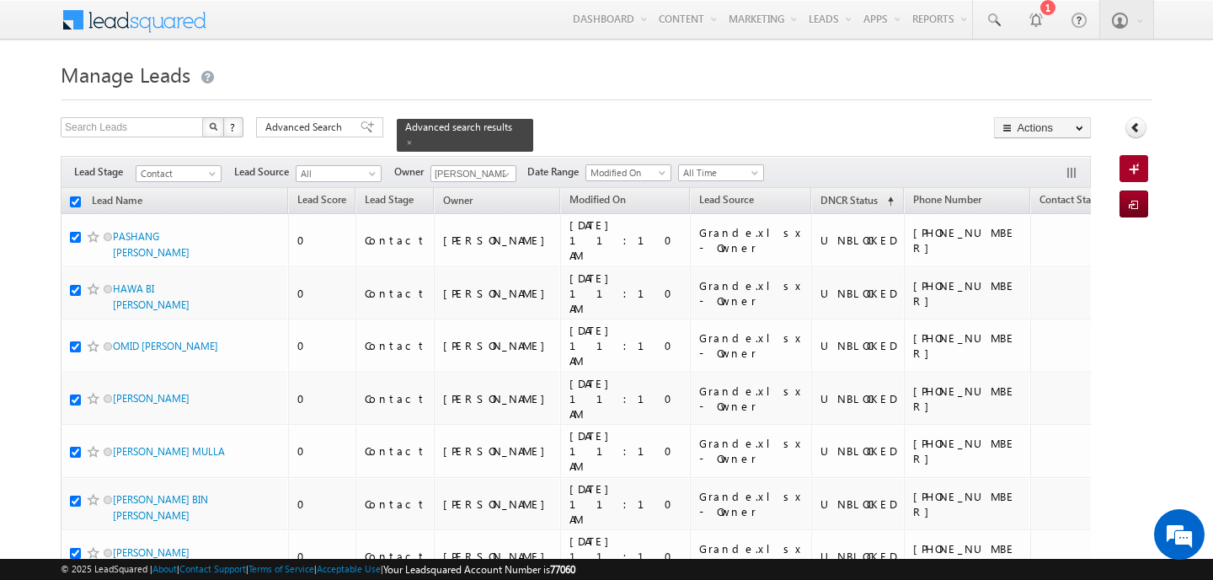
checkbox input "true"
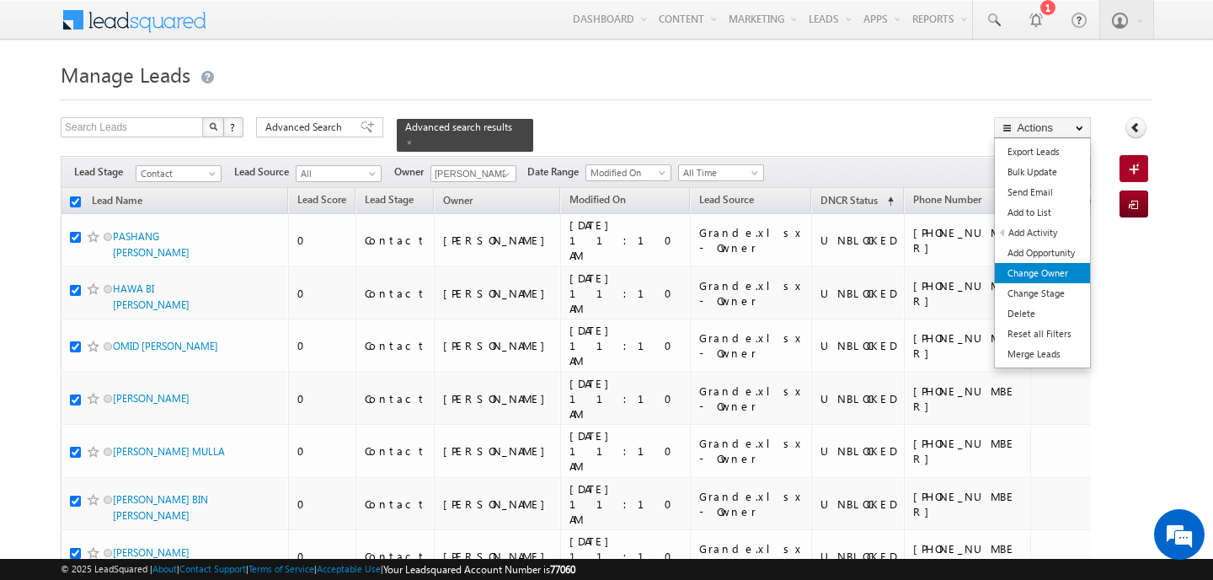
click at [1045, 275] on link "Change Owner" at bounding box center [1042, 273] width 95 height 20
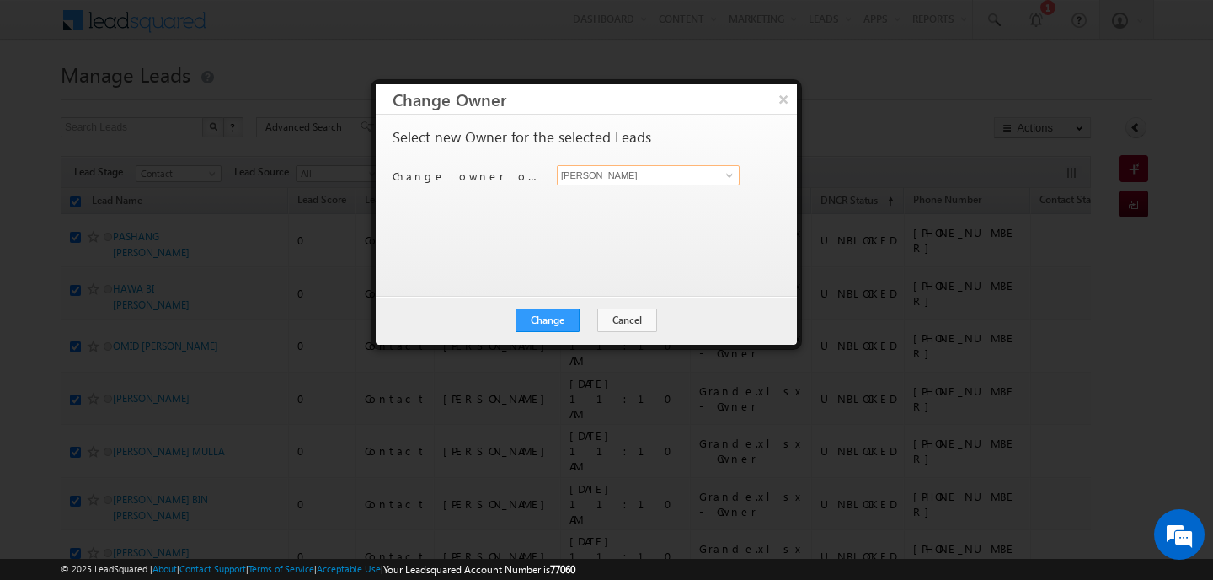
click at [633, 175] on input "[PERSON_NAME]" at bounding box center [648, 175] width 183 height 20
click at [643, 199] on link "[PERSON_NAME] [EMAIL_ADDRESS][PERSON_NAME][DOMAIN_NAME]" at bounding box center [648, 201] width 181 height 30
click at [558, 328] on button "Change" at bounding box center [548, 320] width 64 height 24
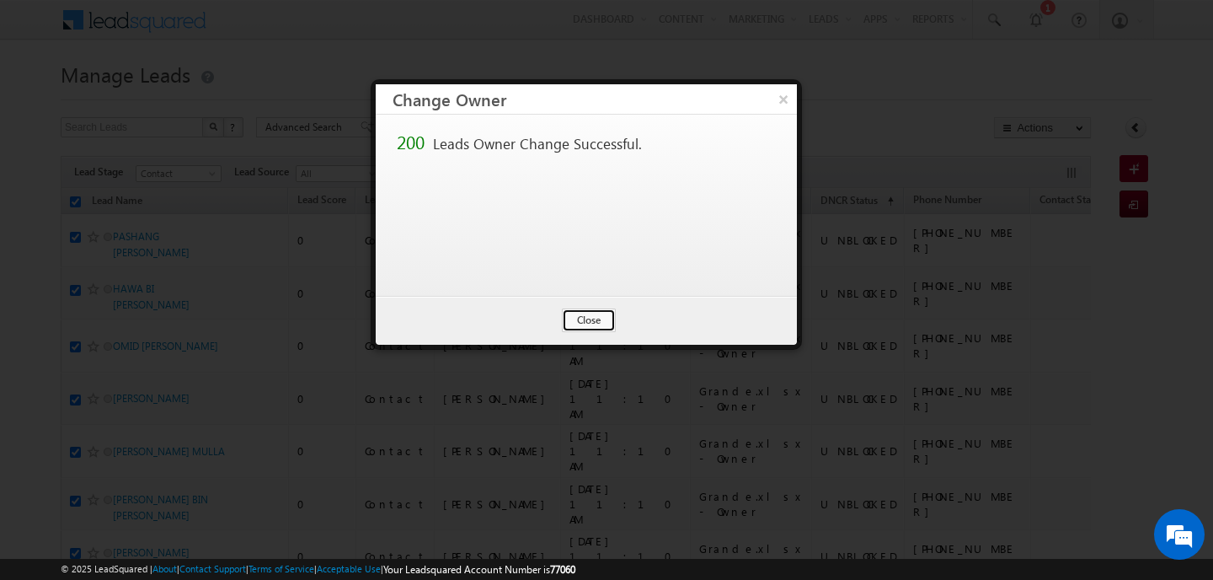
click at [599, 311] on button "Close" at bounding box center [589, 320] width 54 height 24
